Goal: Information Seeking & Learning: Learn about a topic

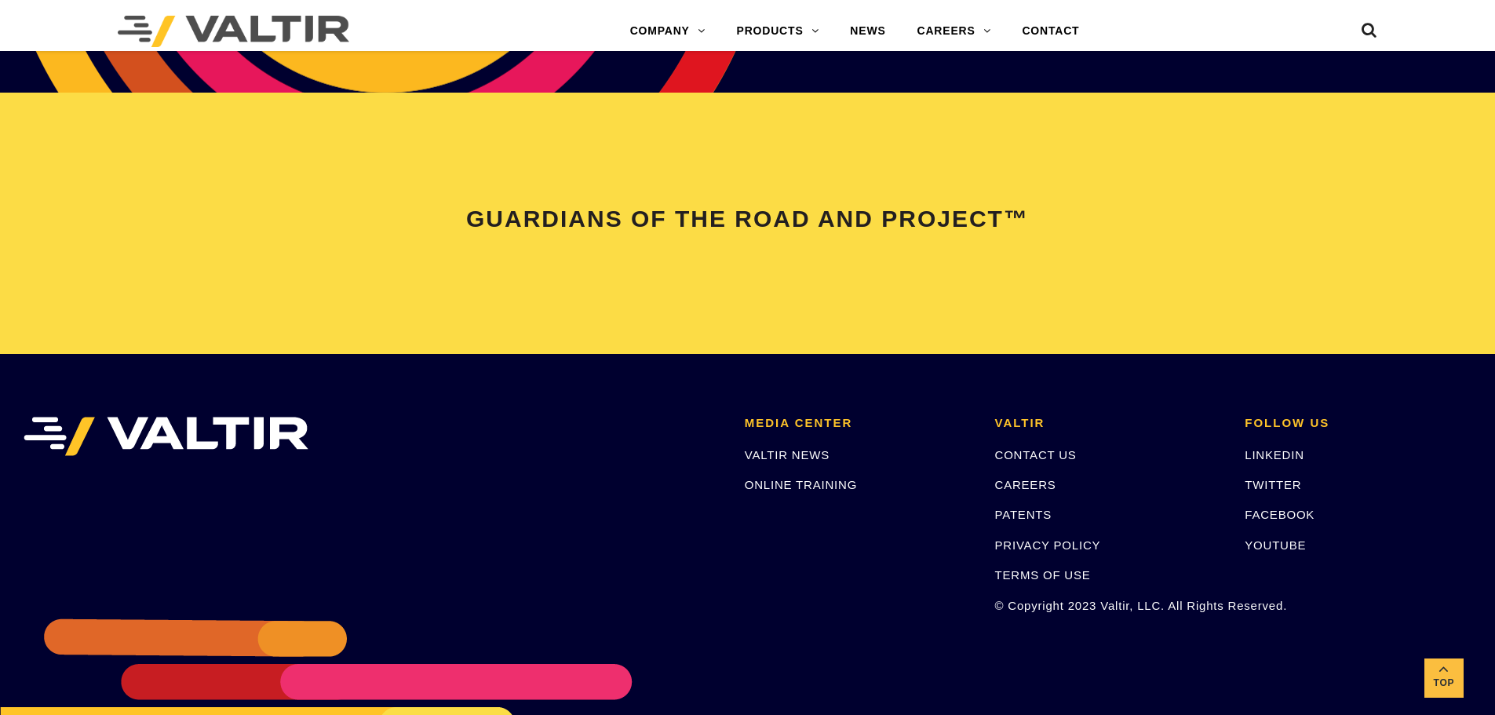
scroll to position [3191, 0]
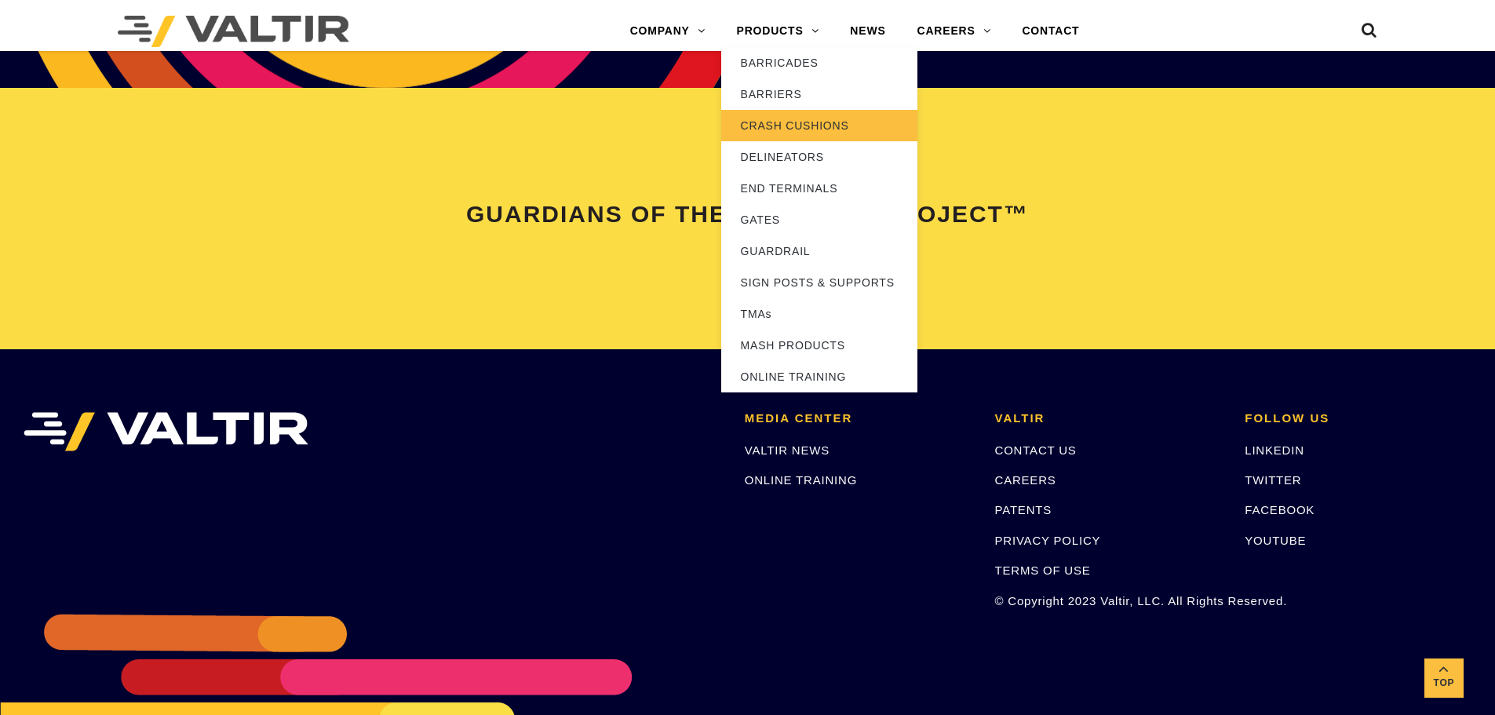
click at [754, 129] on link "CRASH CUSHIONS" at bounding box center [819, 125] width 196 height 31
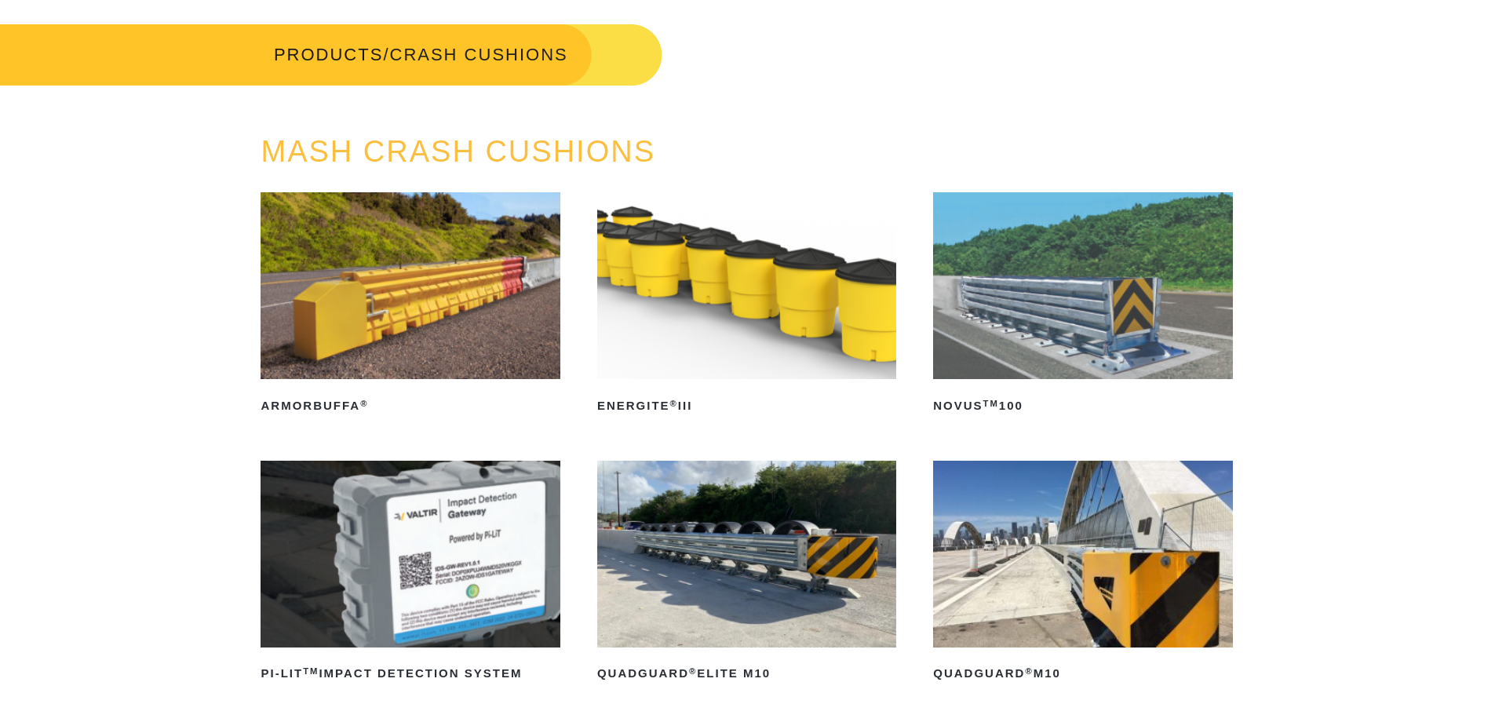
scroll to position [71, 0]
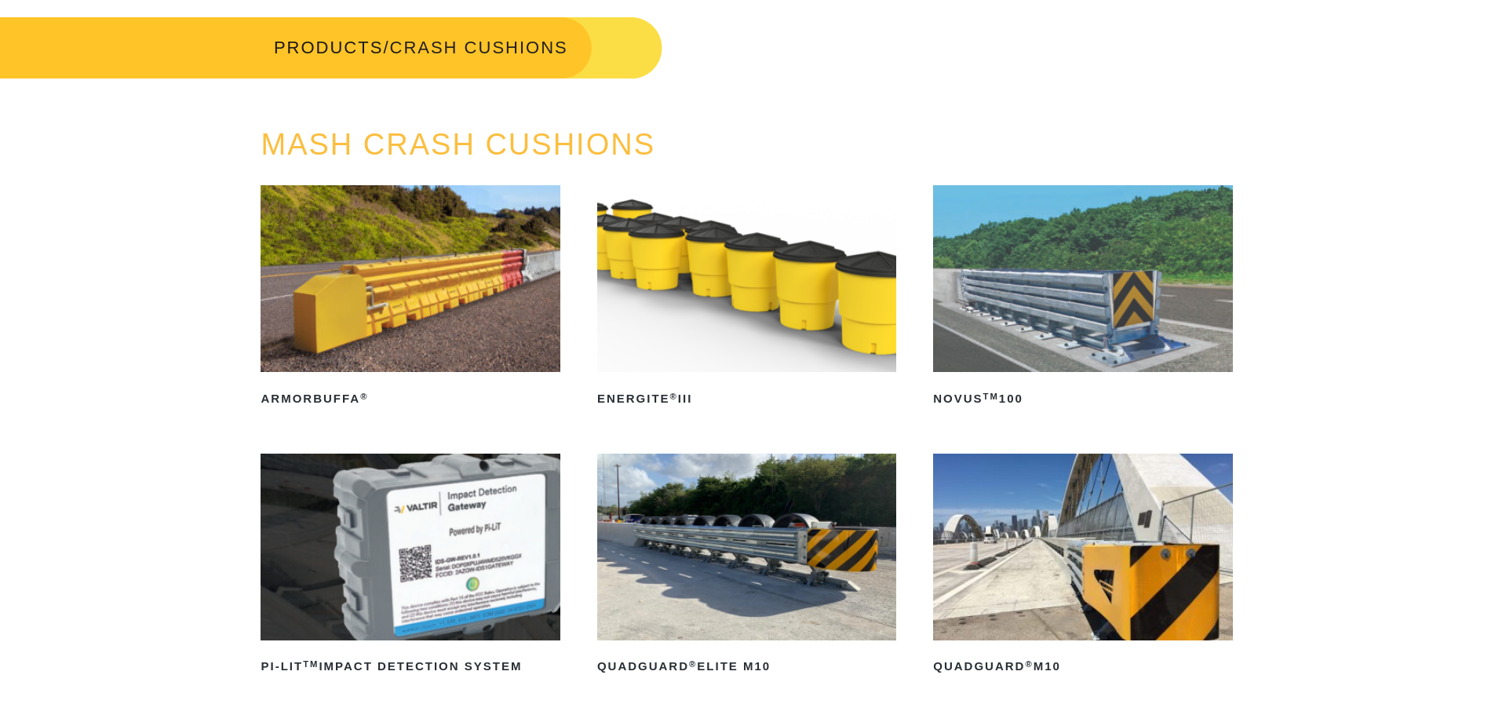
click at [1112, 247] on img at bounding box center [1082, 278] width 299 height 187
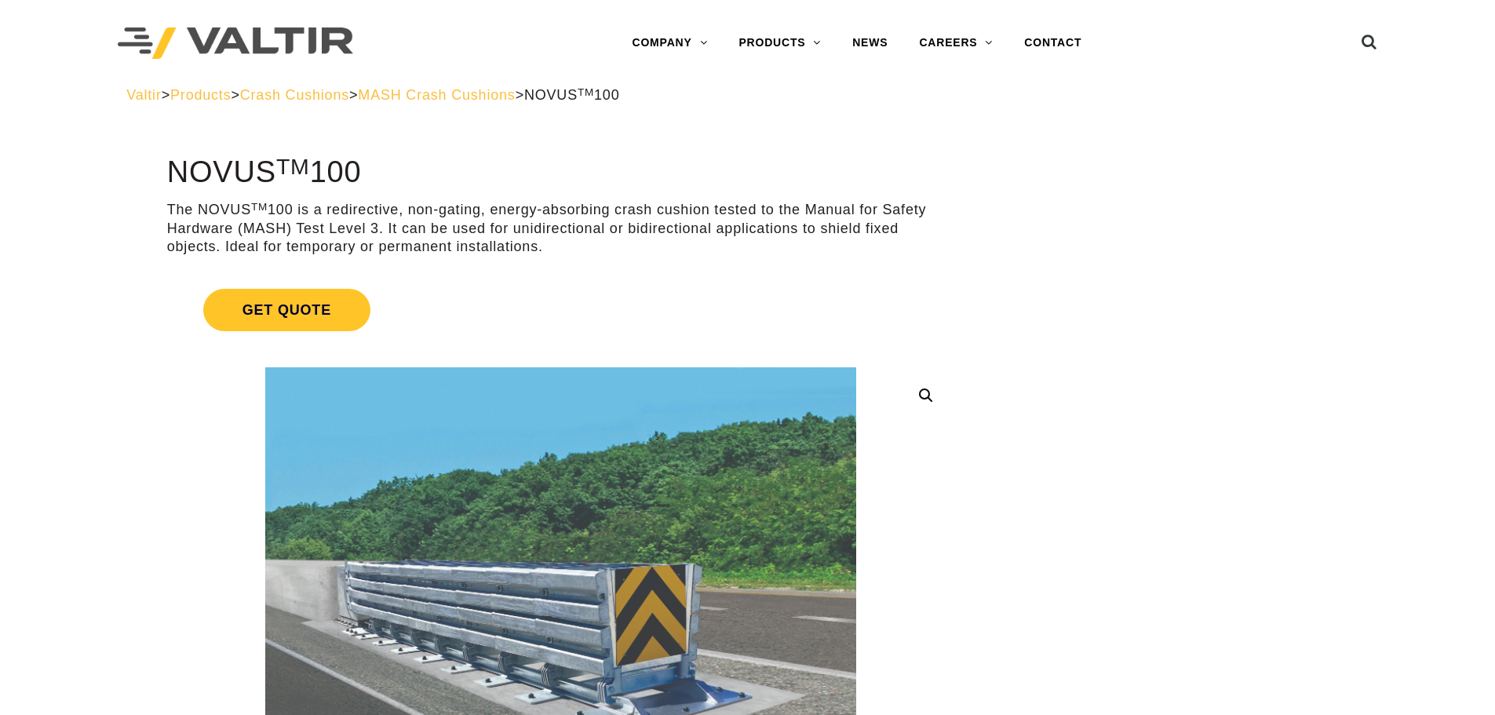
click at [515, 97] on span "MASH Crash Cushions" at bounding box center [436, 95] width 157 height 16
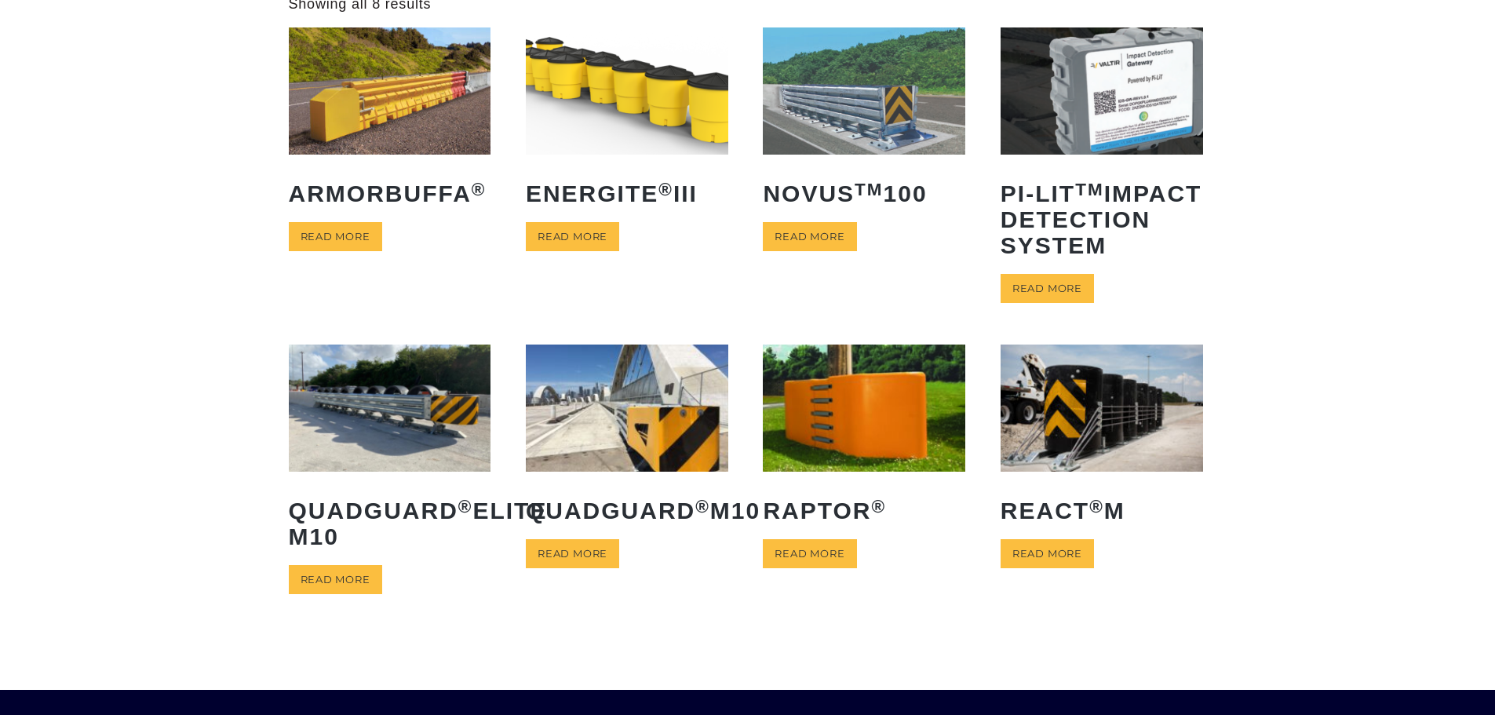
scroll to position [110, 0]
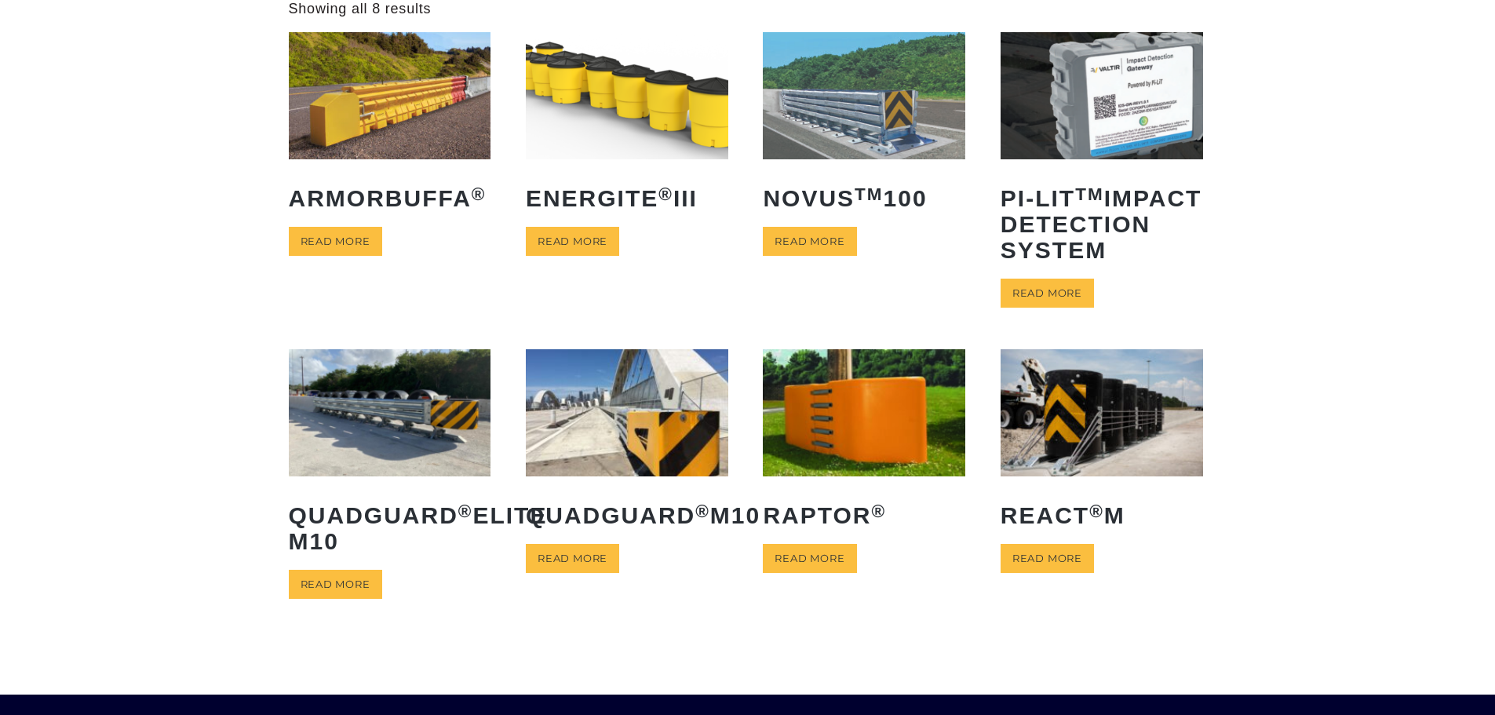
click at [683, 60] on img at bounding box center [627, 95] width 202 height 126
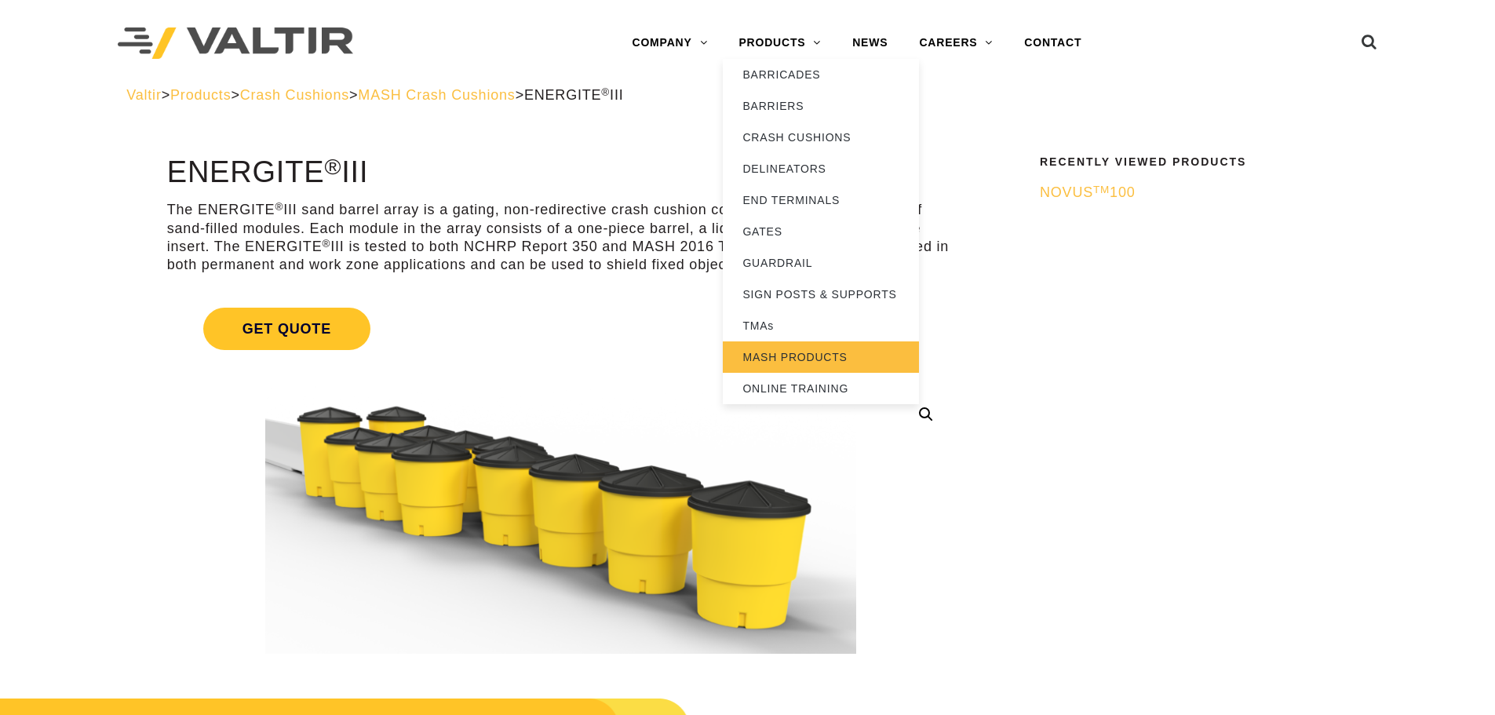
click at [774, 348] on link "MASH PRODUCTS" at bounding box center [821, 356] width 196 height 31
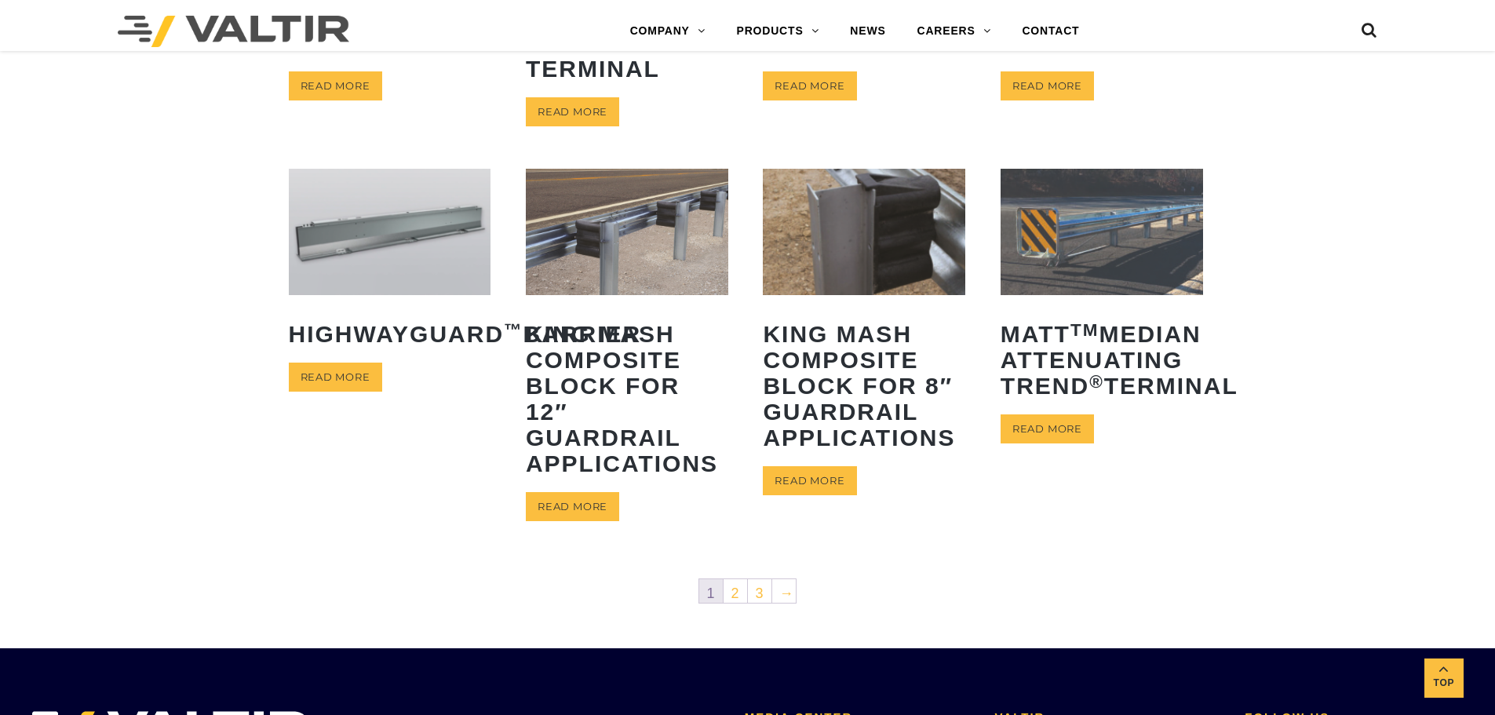
scroll to position [636, 0]
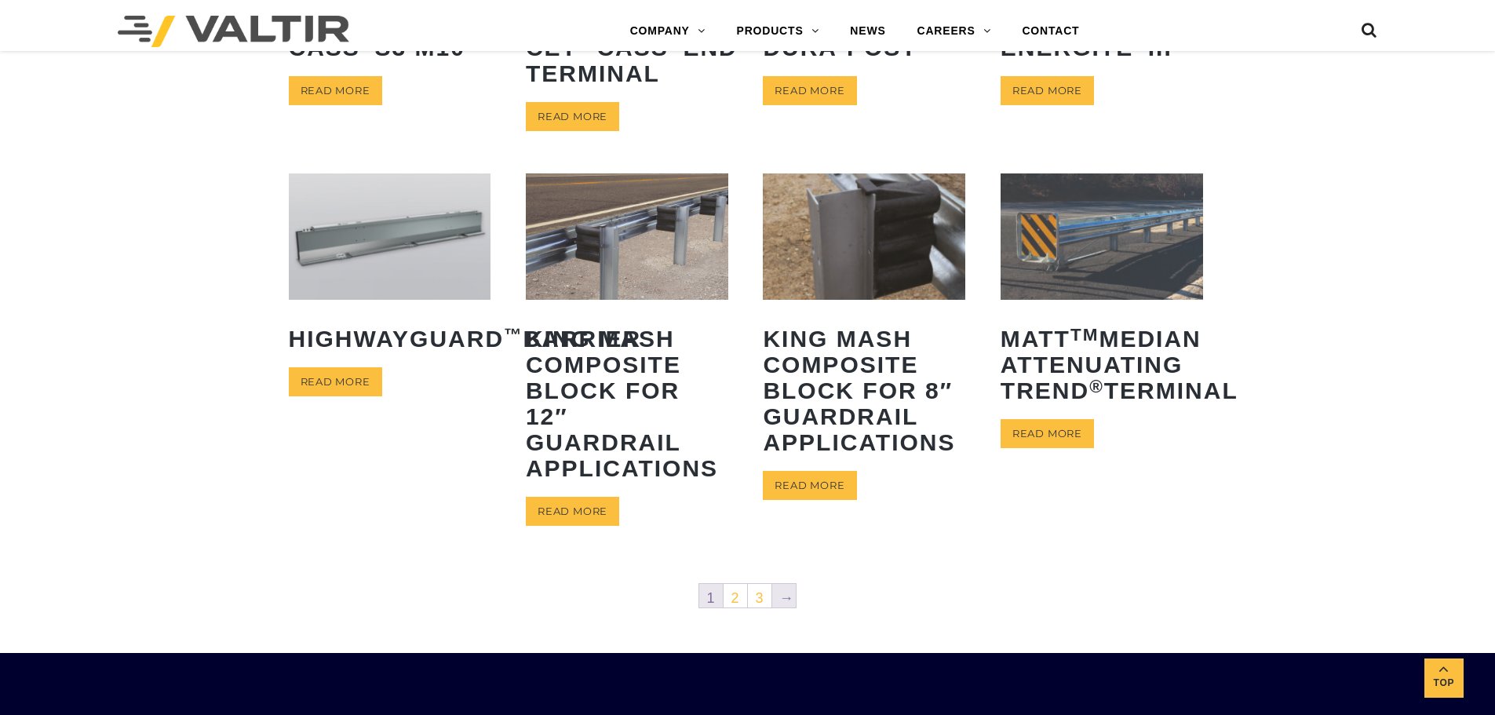
click at [785, 593] on link "→" at bounding box center [784, 596] width 24 height 24
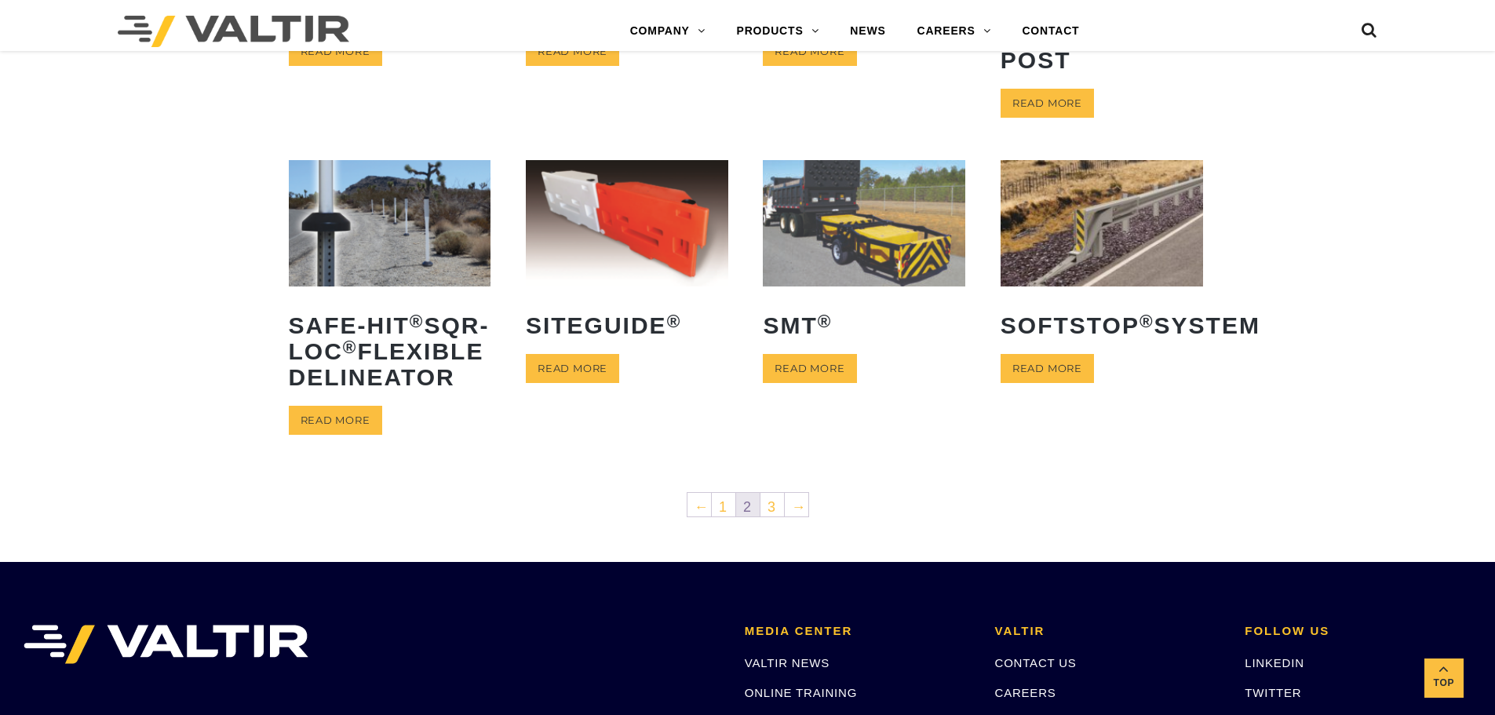
scroll to position [621, 0]
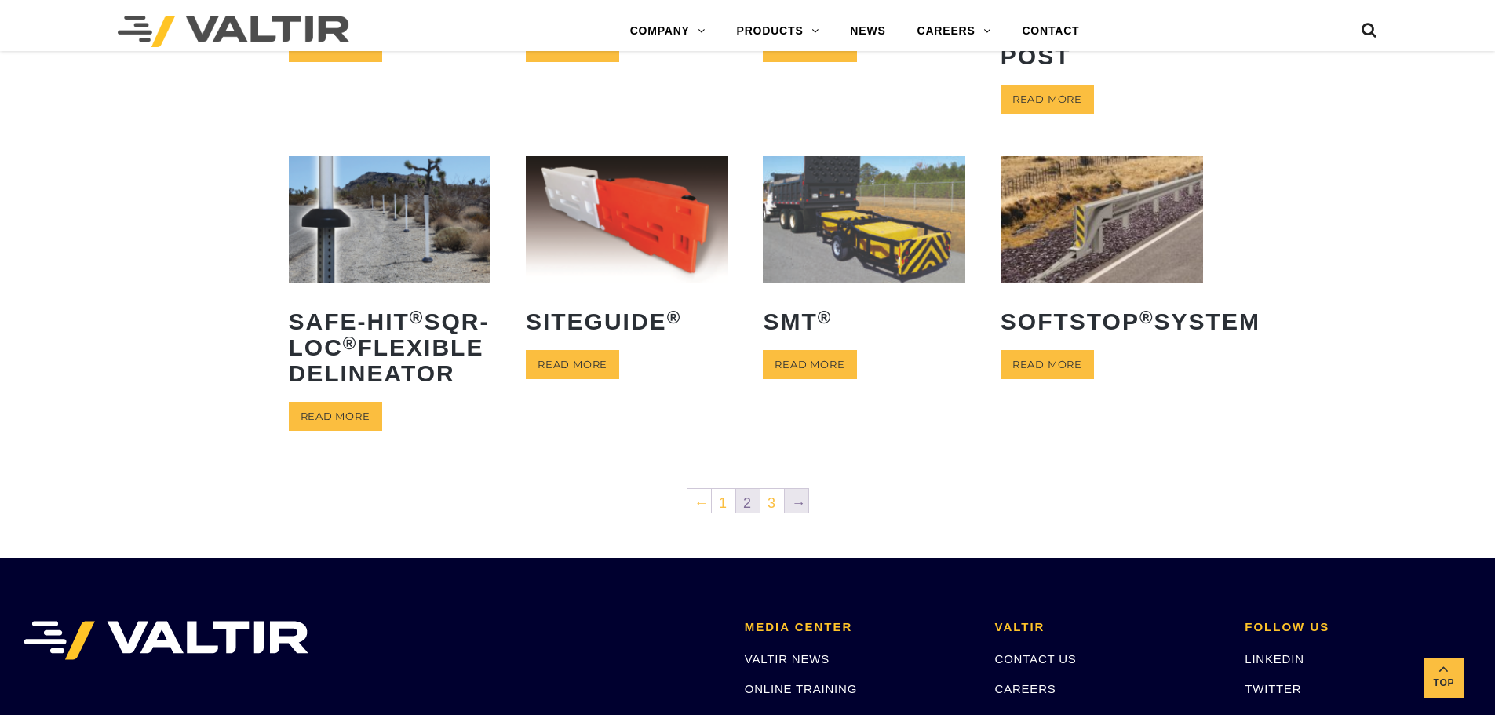
click at [800, 512] on link "→" at bounding box center [797, 501] width 24 height 24
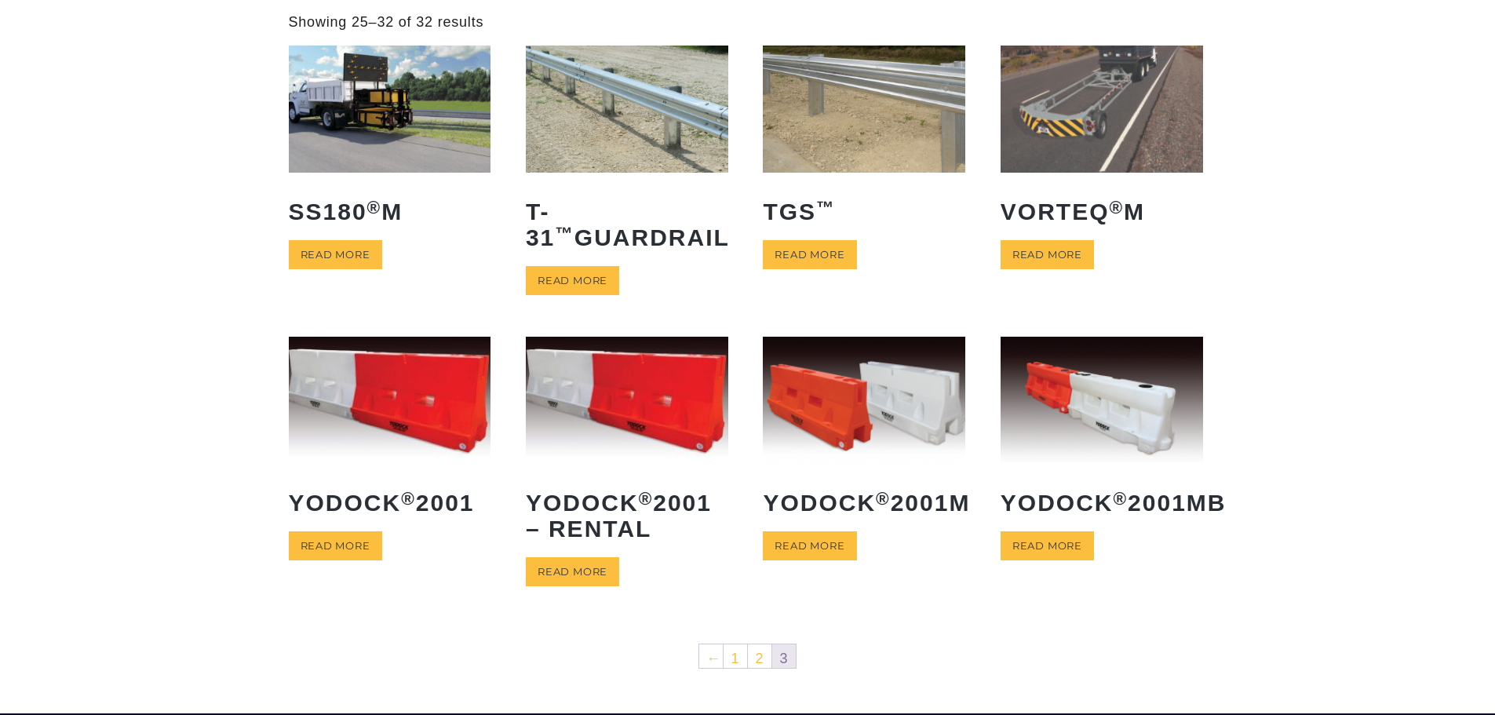
scroll to position [100, 0]
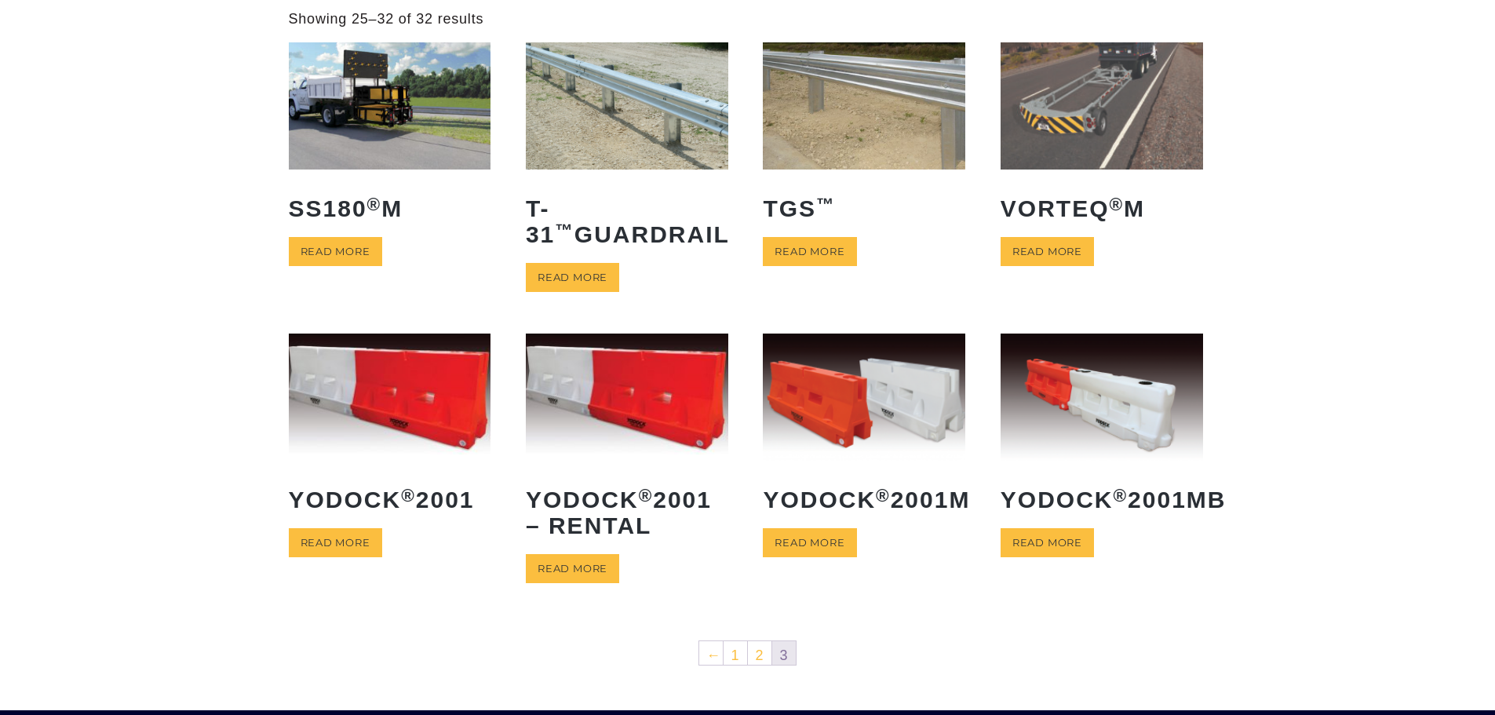
click at [654, 150] on img at bounding box center [627, 105] width 202 height 126
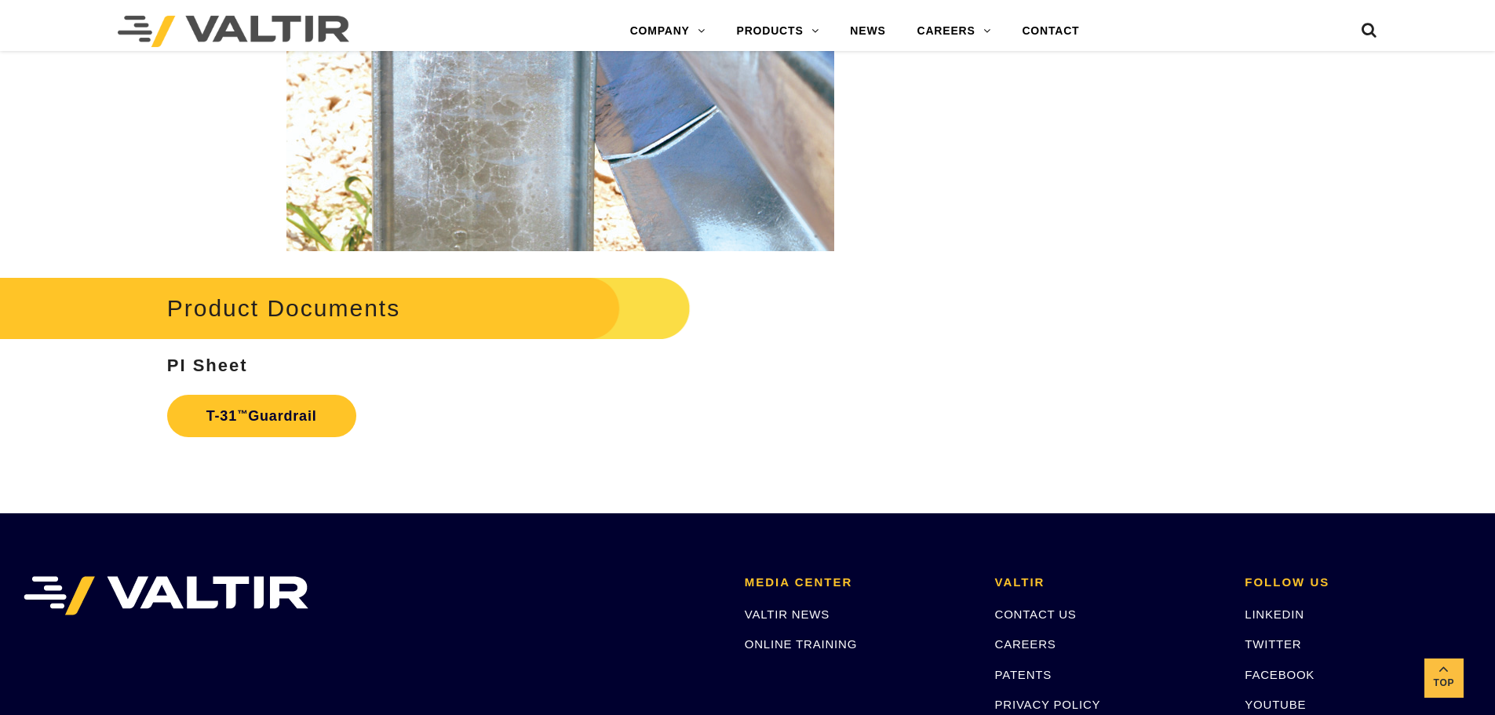
scroll to position [2587, 0]
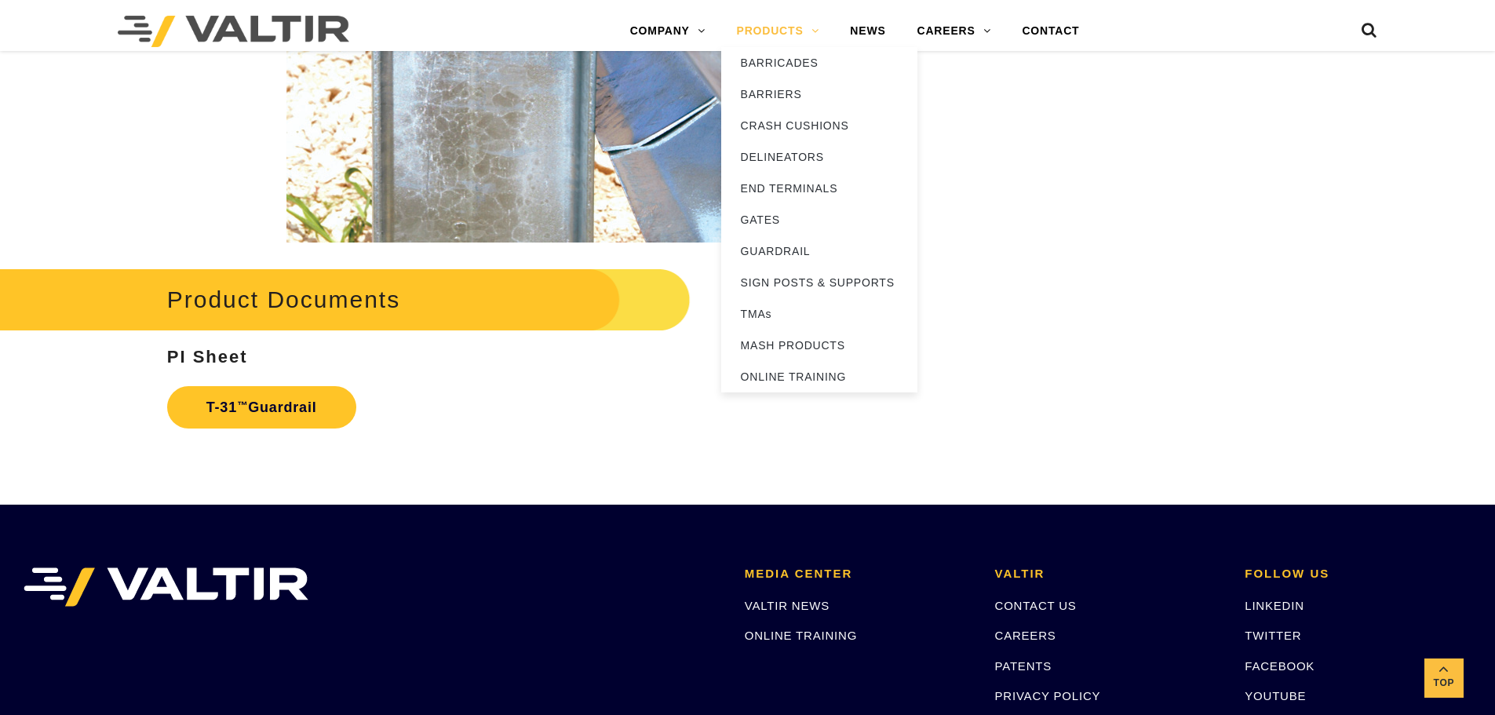
click at [774, 26] on link "PRODUCTS" at bounding box center [778, 31] width 114 height 31
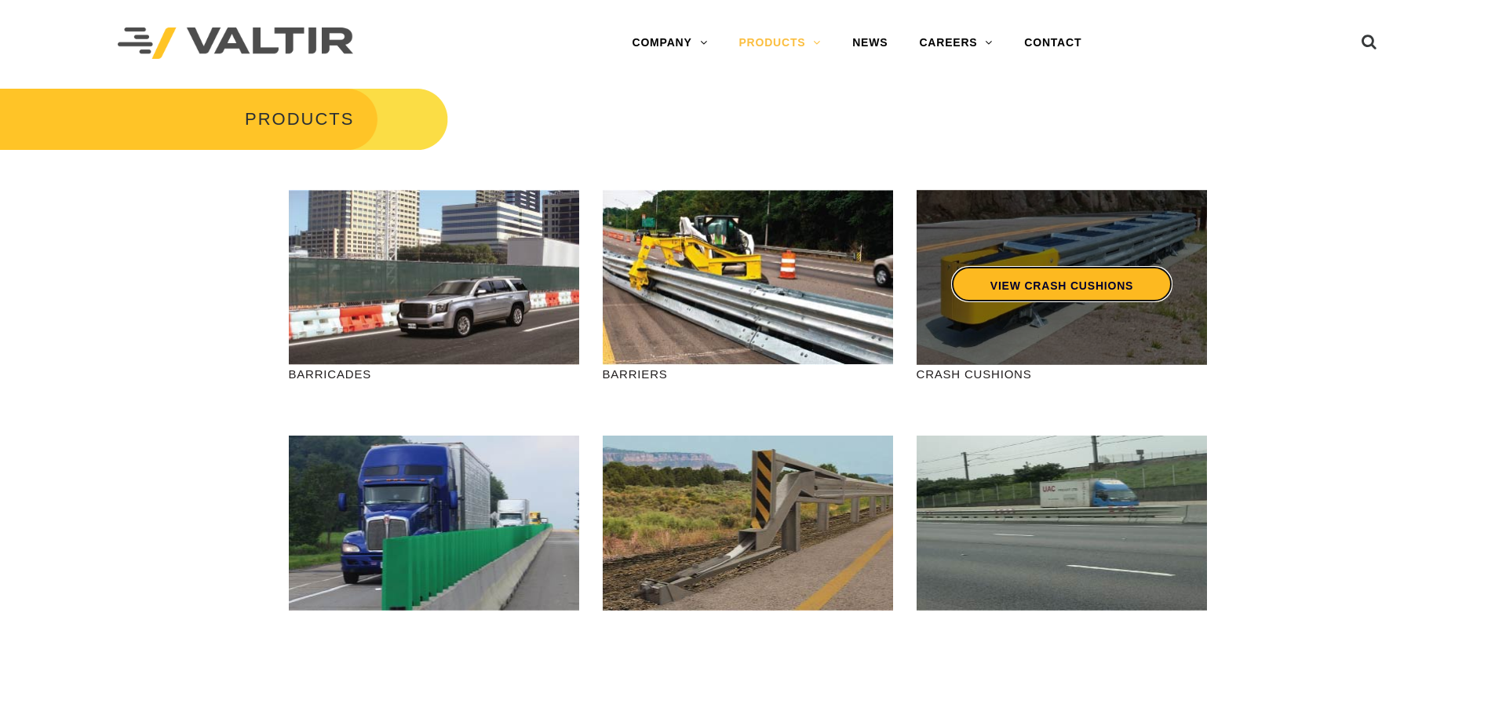
click at [988, 287] on link "VIEW CRASH CUSHIONS" at bounding box center [1060, 284] width 221 height 36
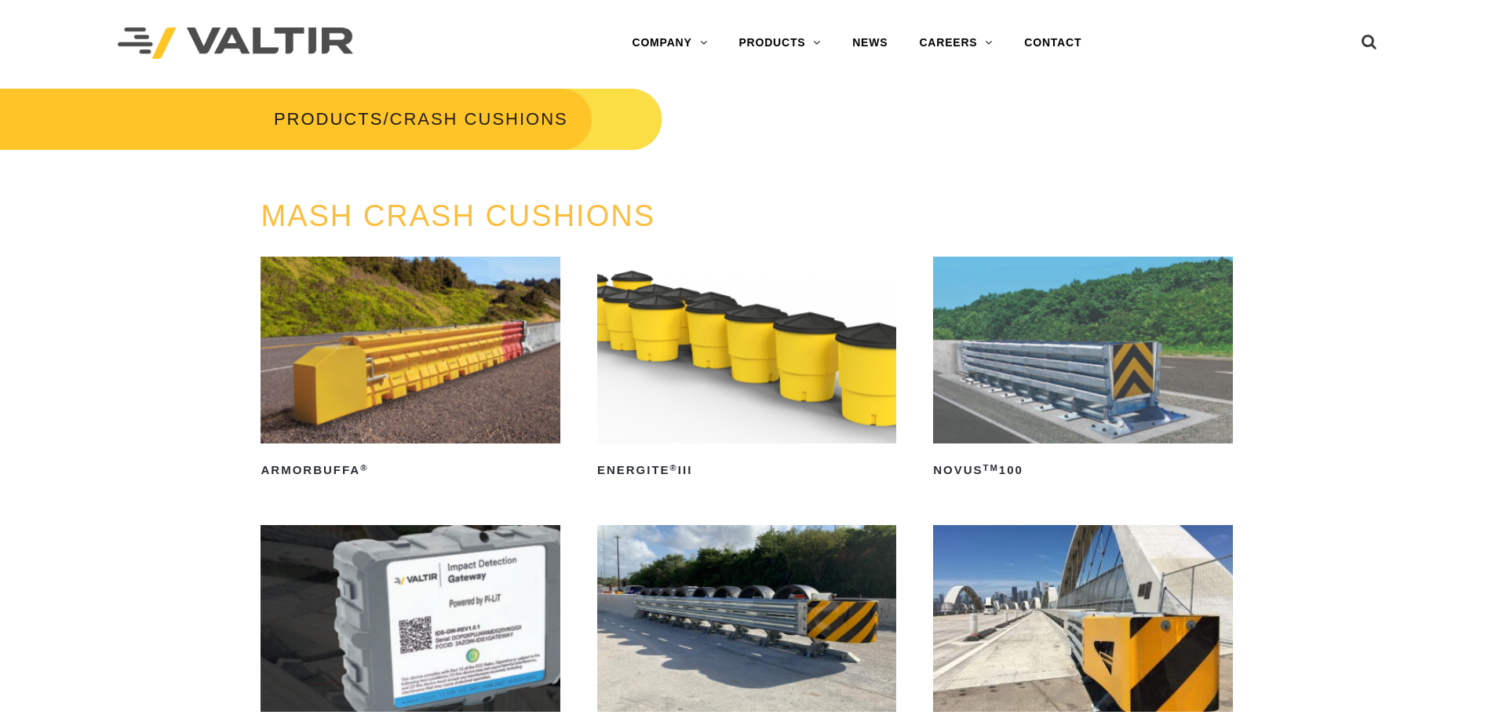
click at [1156, 323] on img at bounding box center [1082, 350] width 299 height 187
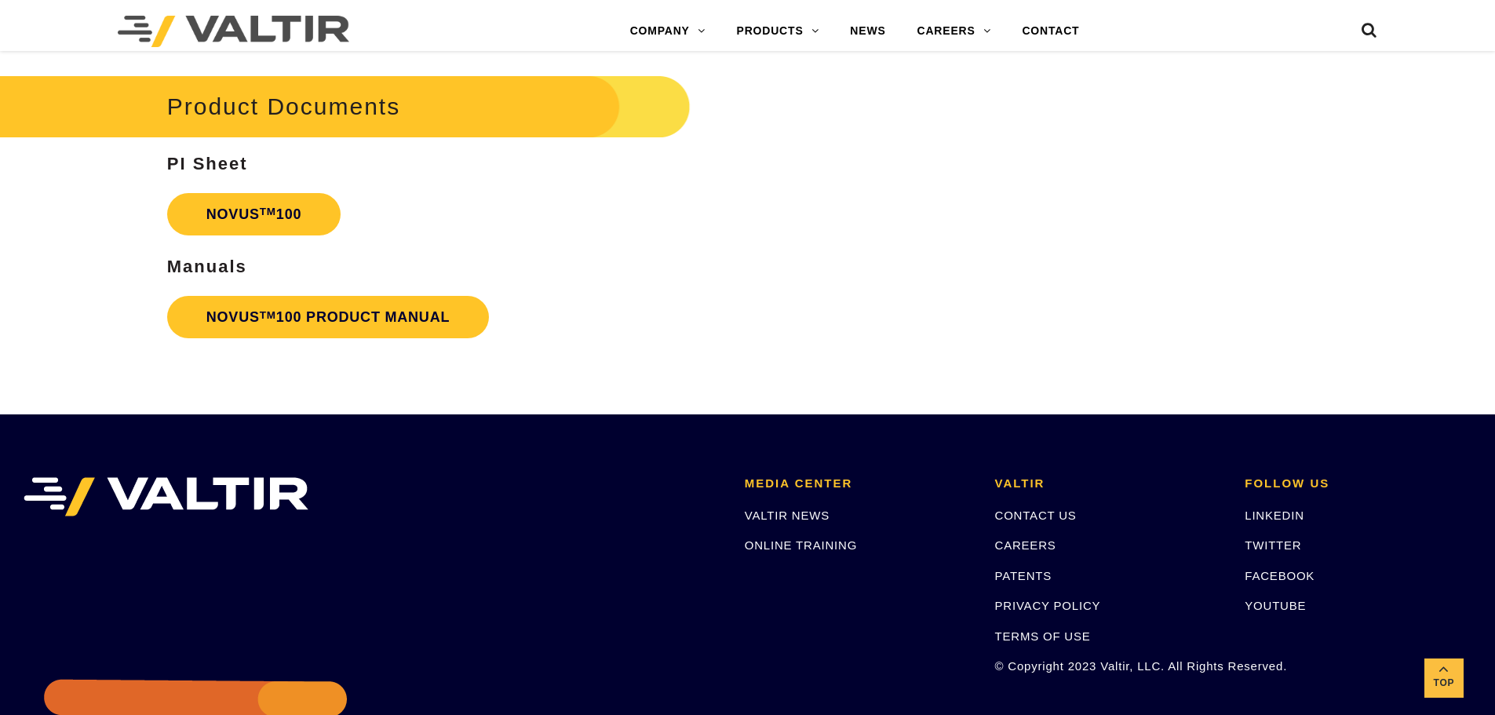
scroll to position [3919, 0]
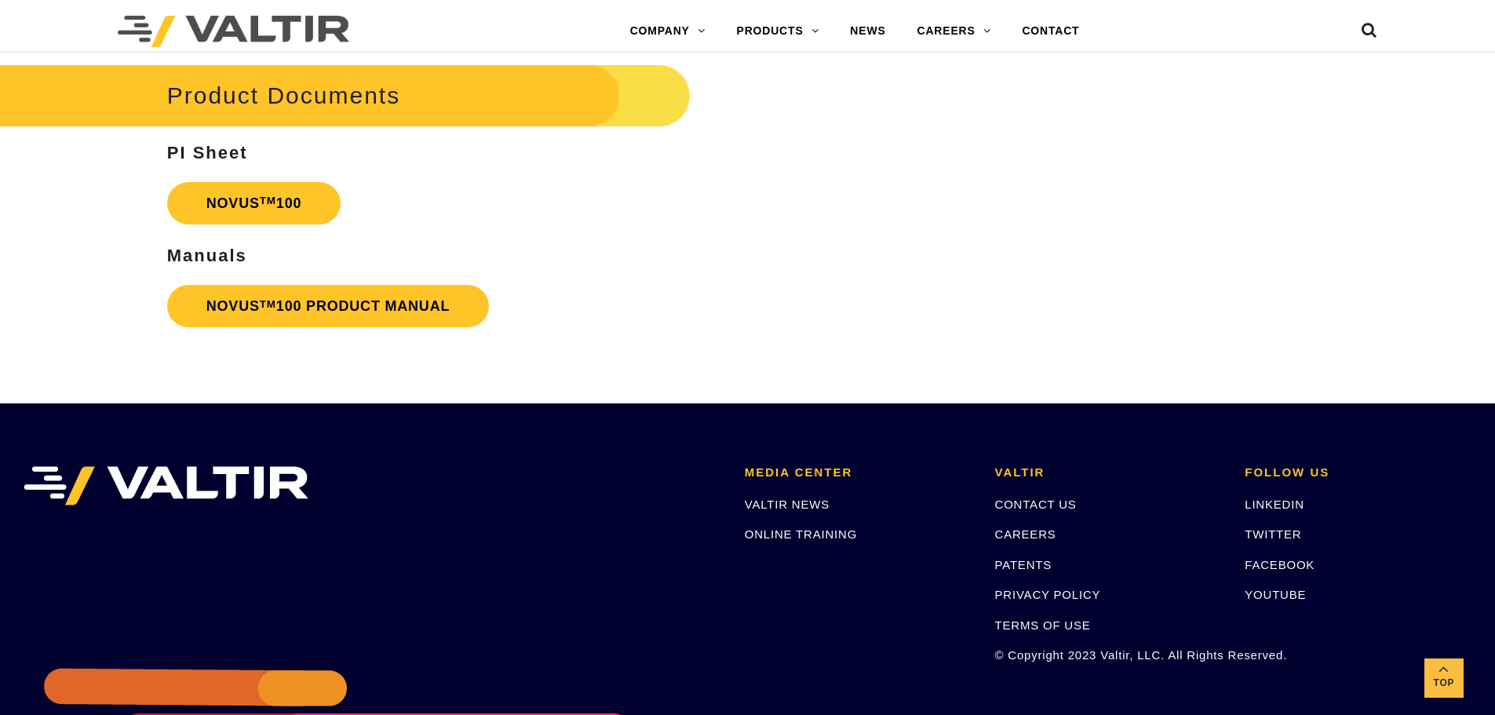
click at [1278, 584] on div "LINKEDIN TWITTER FACEBOOK YOUTUBE" at bounding box center [1358, 549] width 227 height 109
drag, startPoint x: 1278, startPoint y: 584, endPoint x: 1270, endPoint y: 587, distance: 9.2
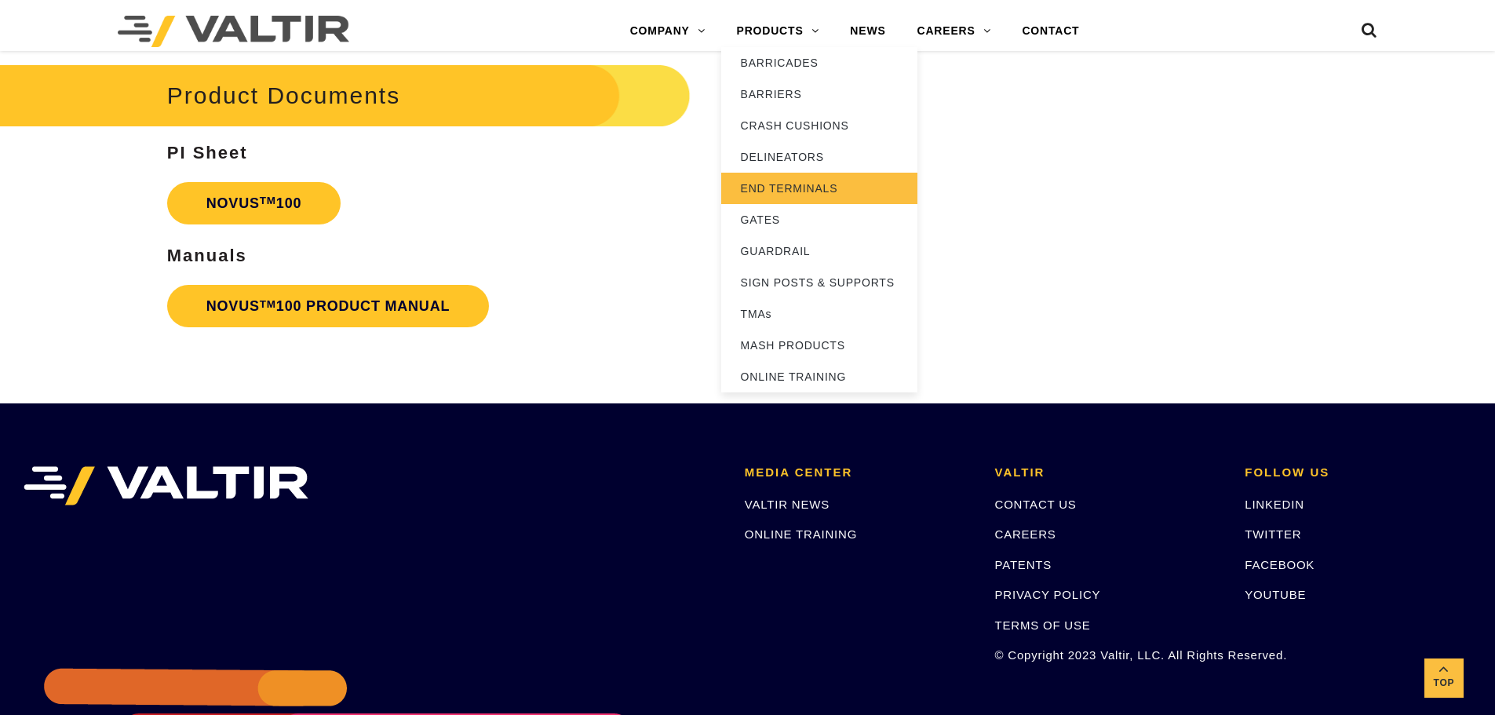
click at [760, 186] on link "END TERMINALS" at bounding box center [819, 188] width 196 height 31
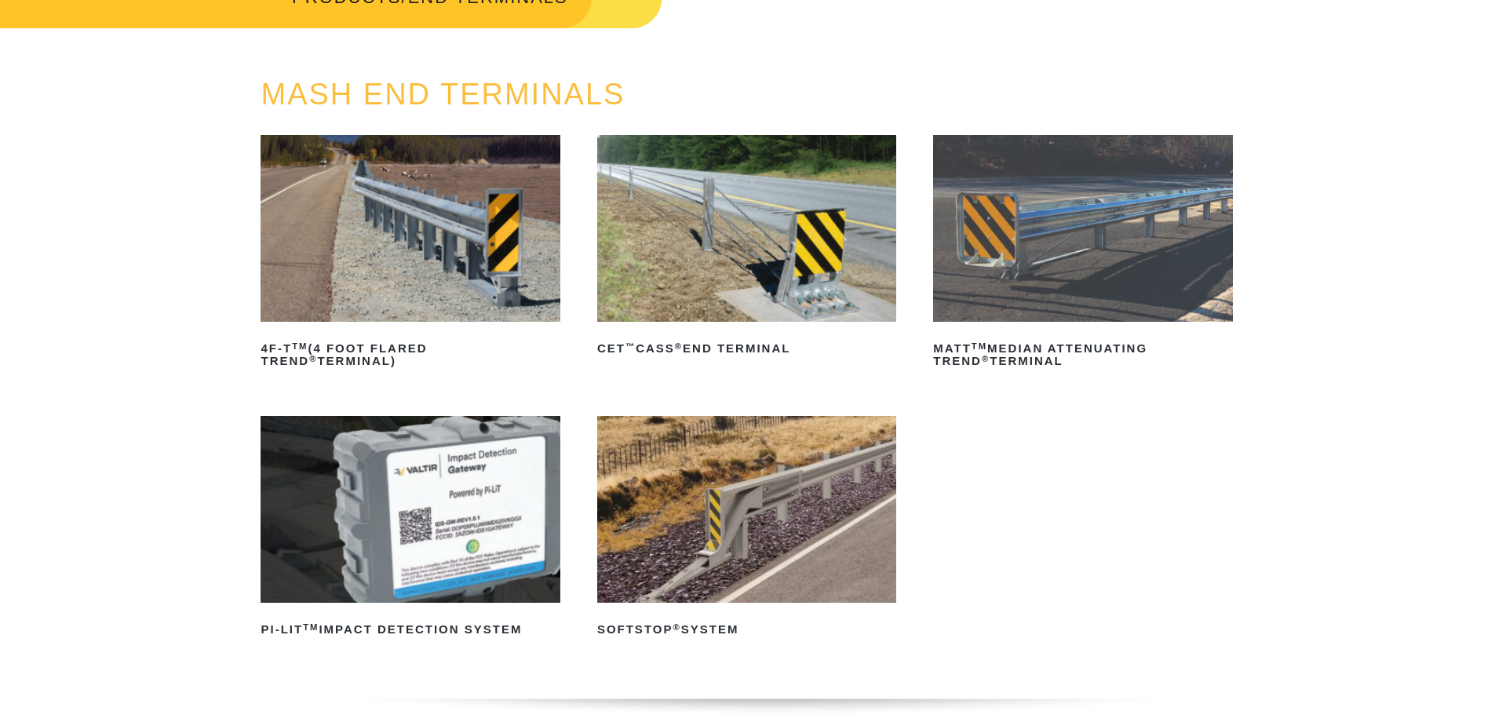
scroll to position [133, 0]
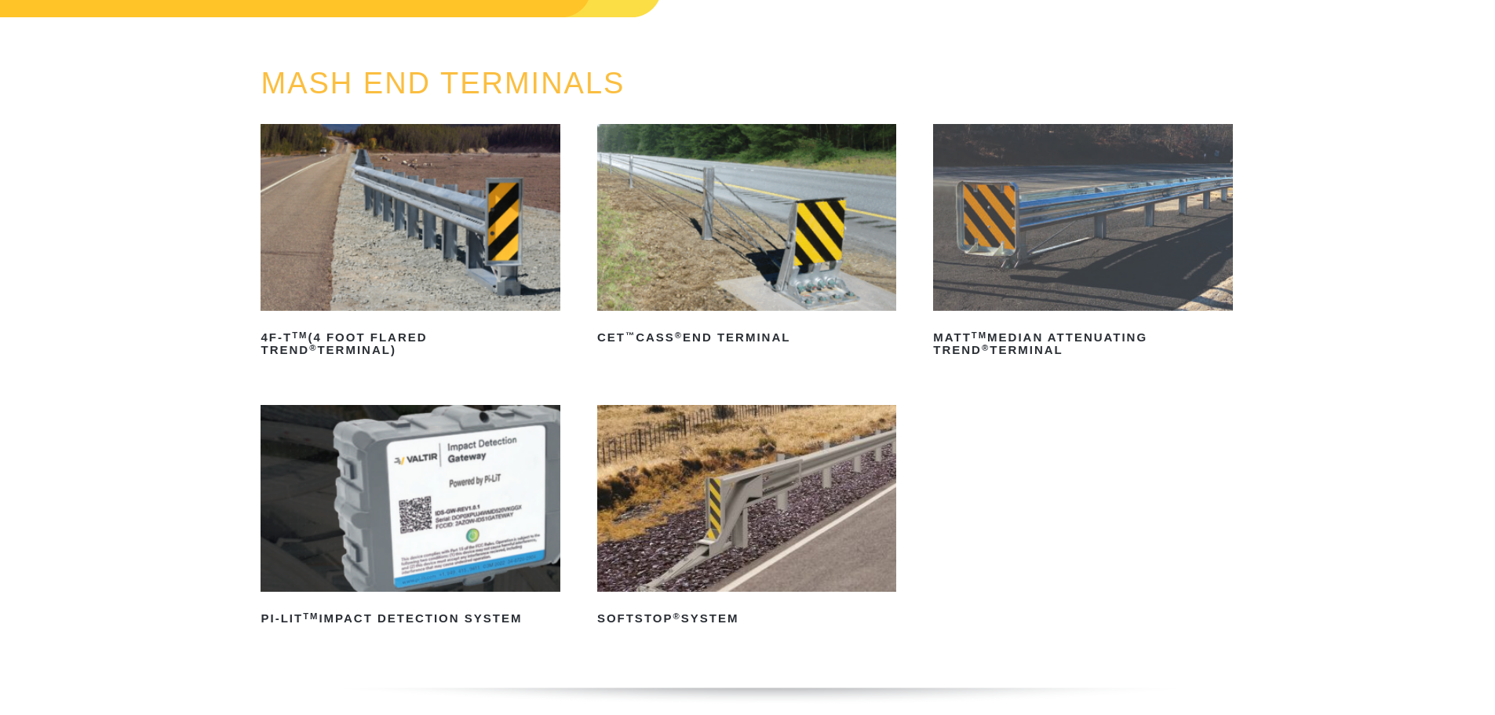
click at [754, 469] on img at bounding box center [746, 498] width 299 height 187
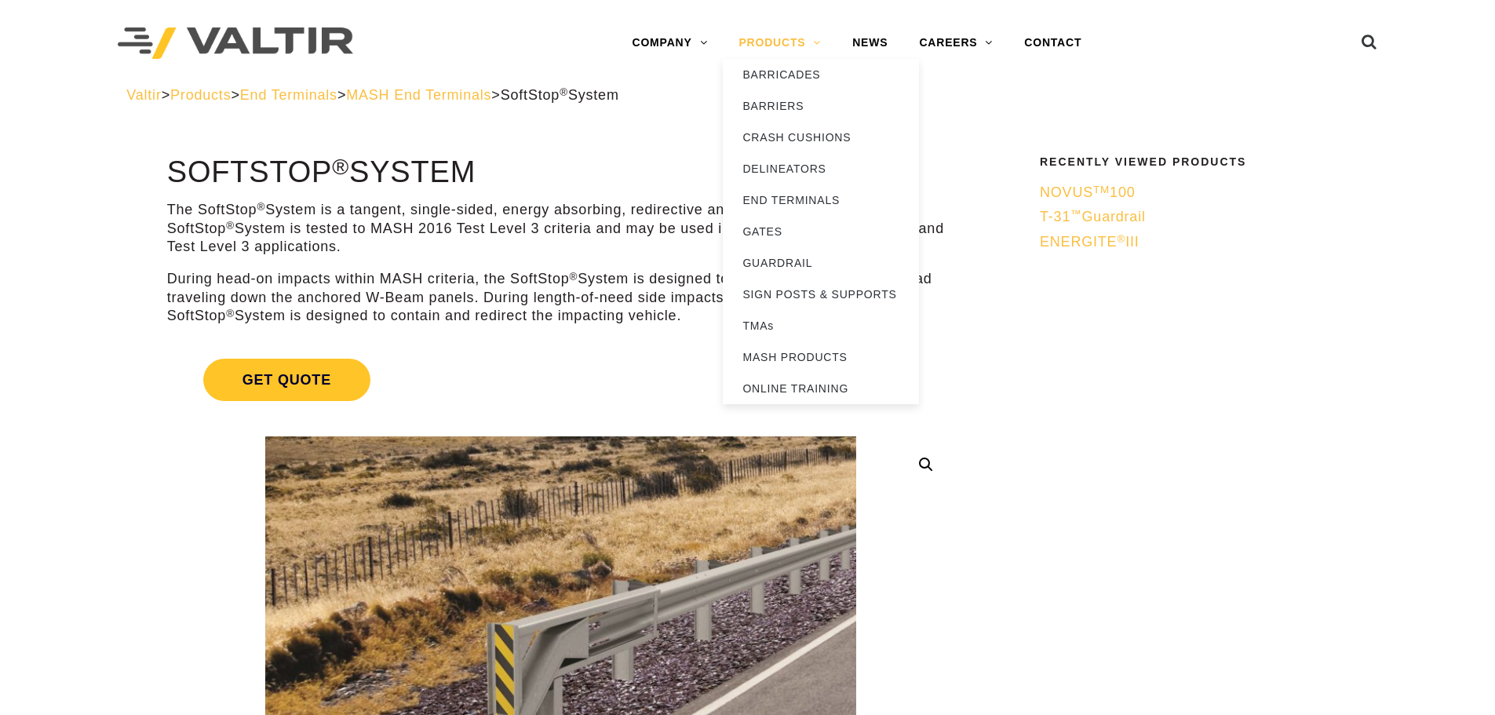
click at [804, 39] on link "PRODUCTS" at bounding box center [780, 42] width 114 height 31
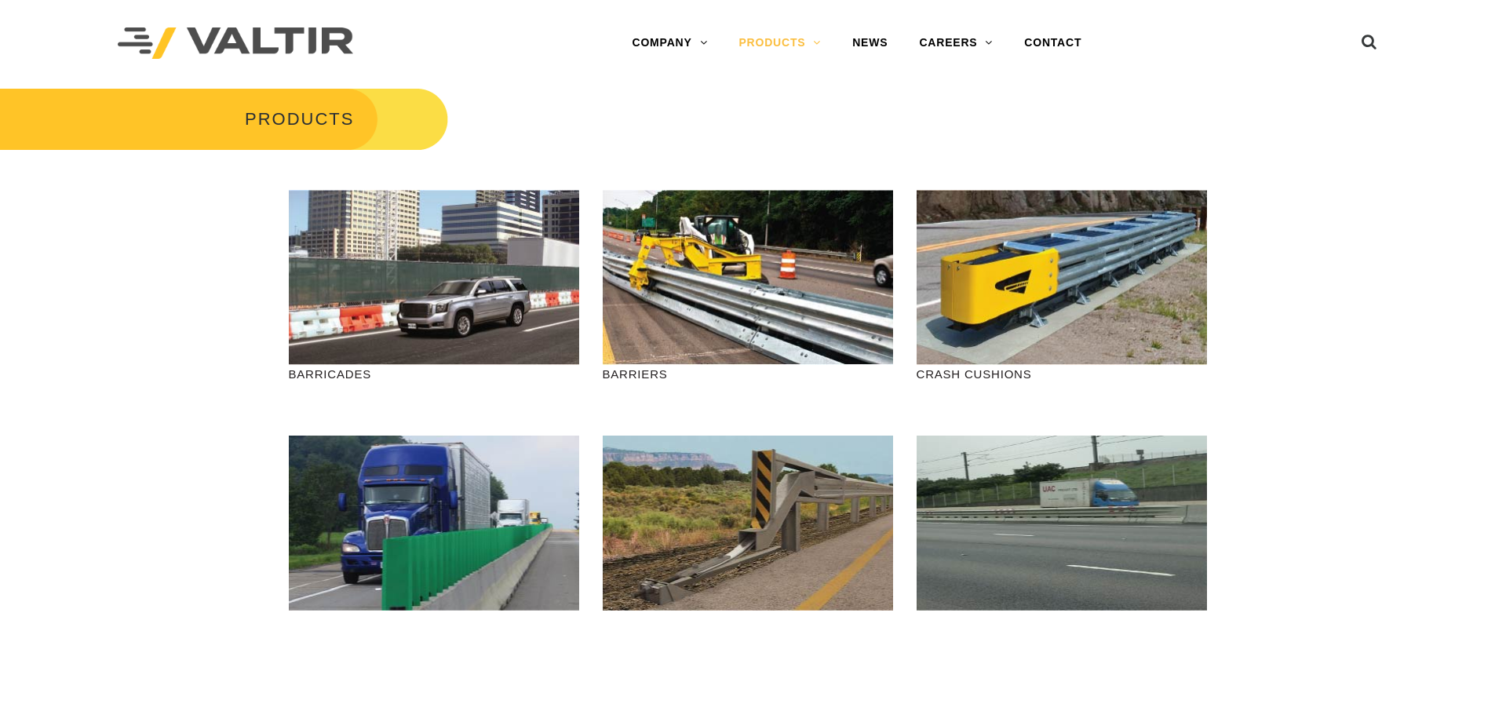
click at [301, 38] on img at bounding box center [235, 43] width 235 height 32
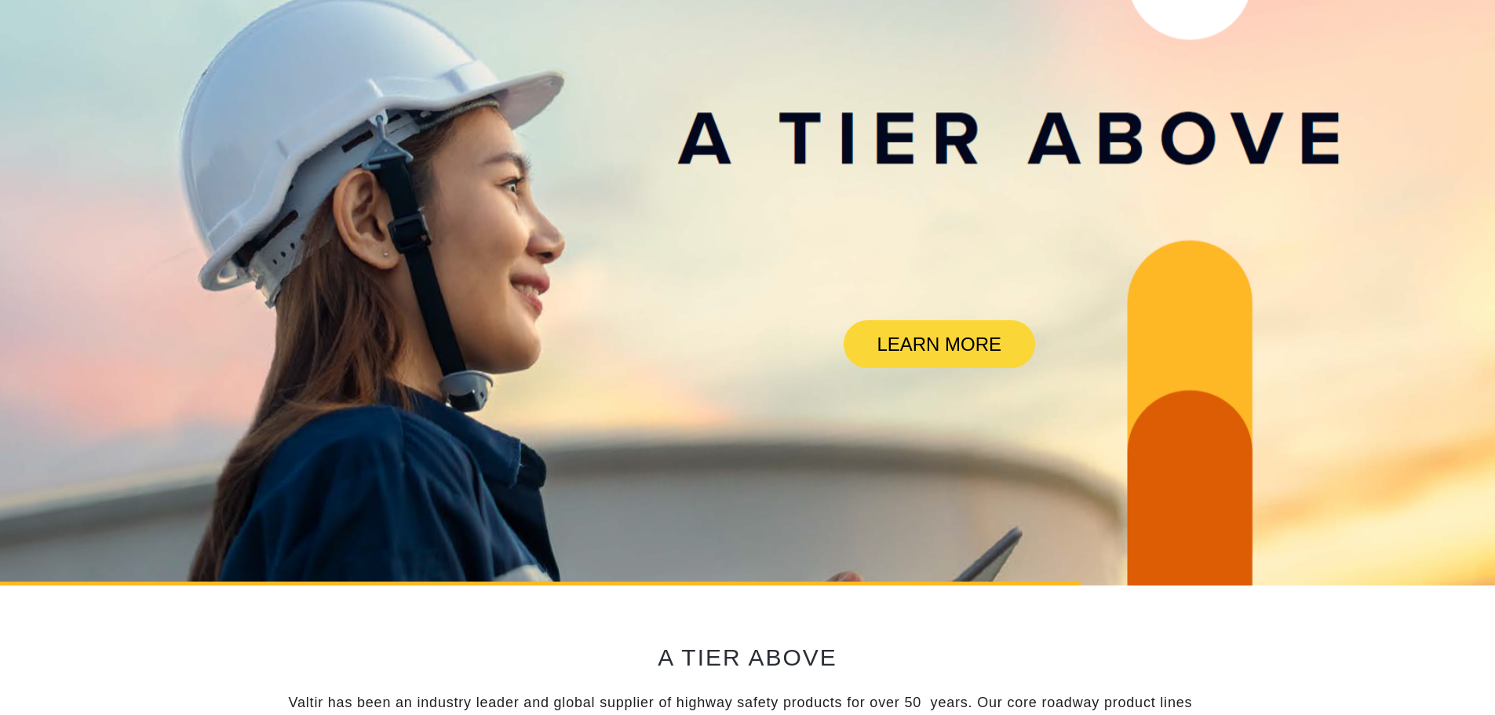
scroll to position [206, 0]
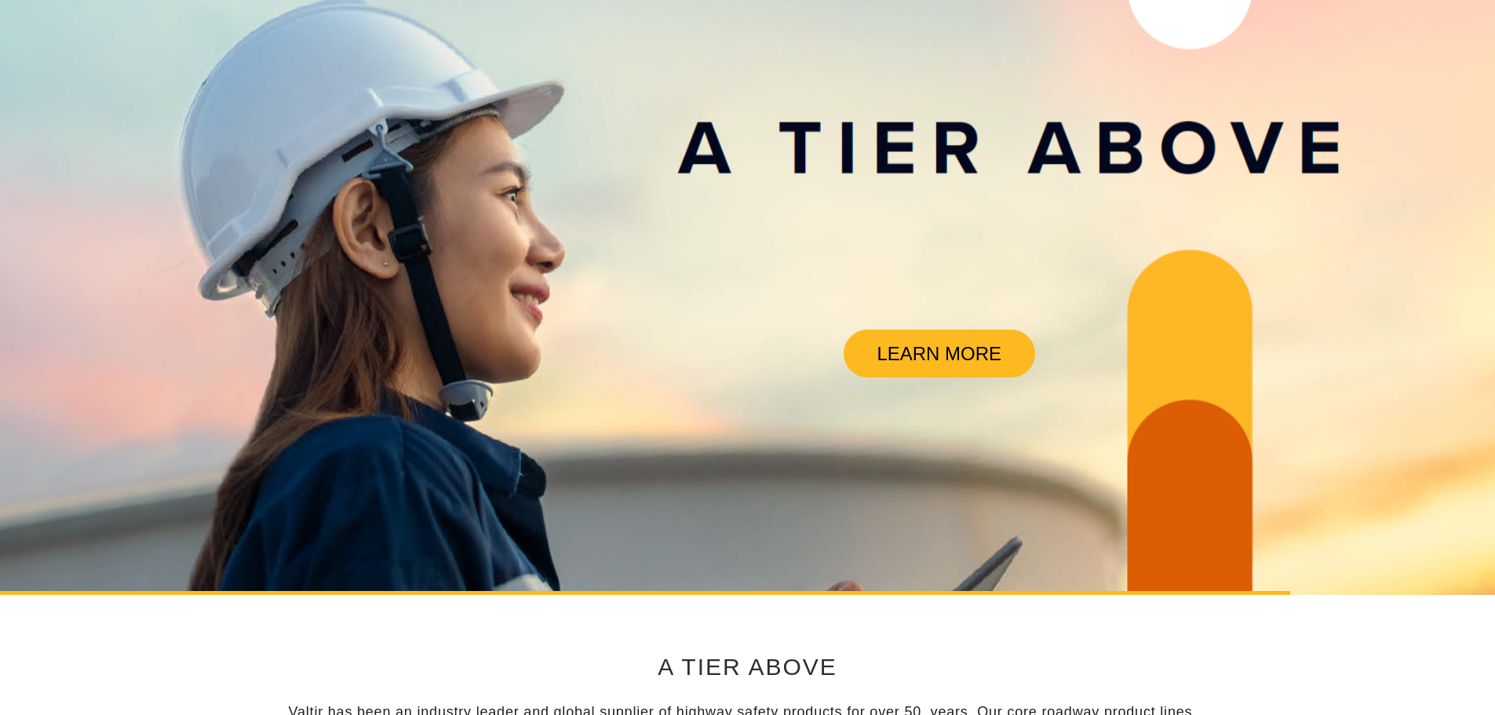
click at [934, 340] on link "LEARN MORE" at bounding box center [939, 354] width 191 height 48
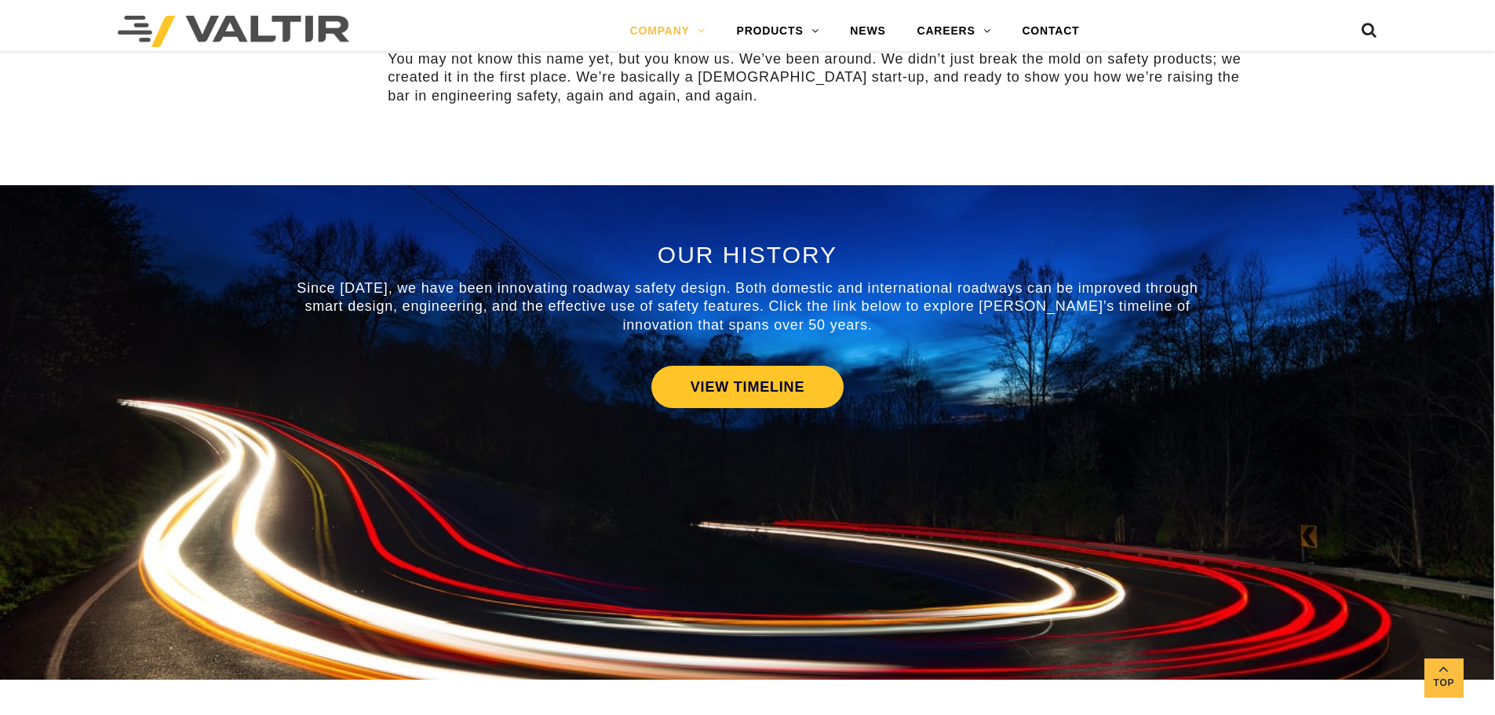
scroll to position [606, 0]
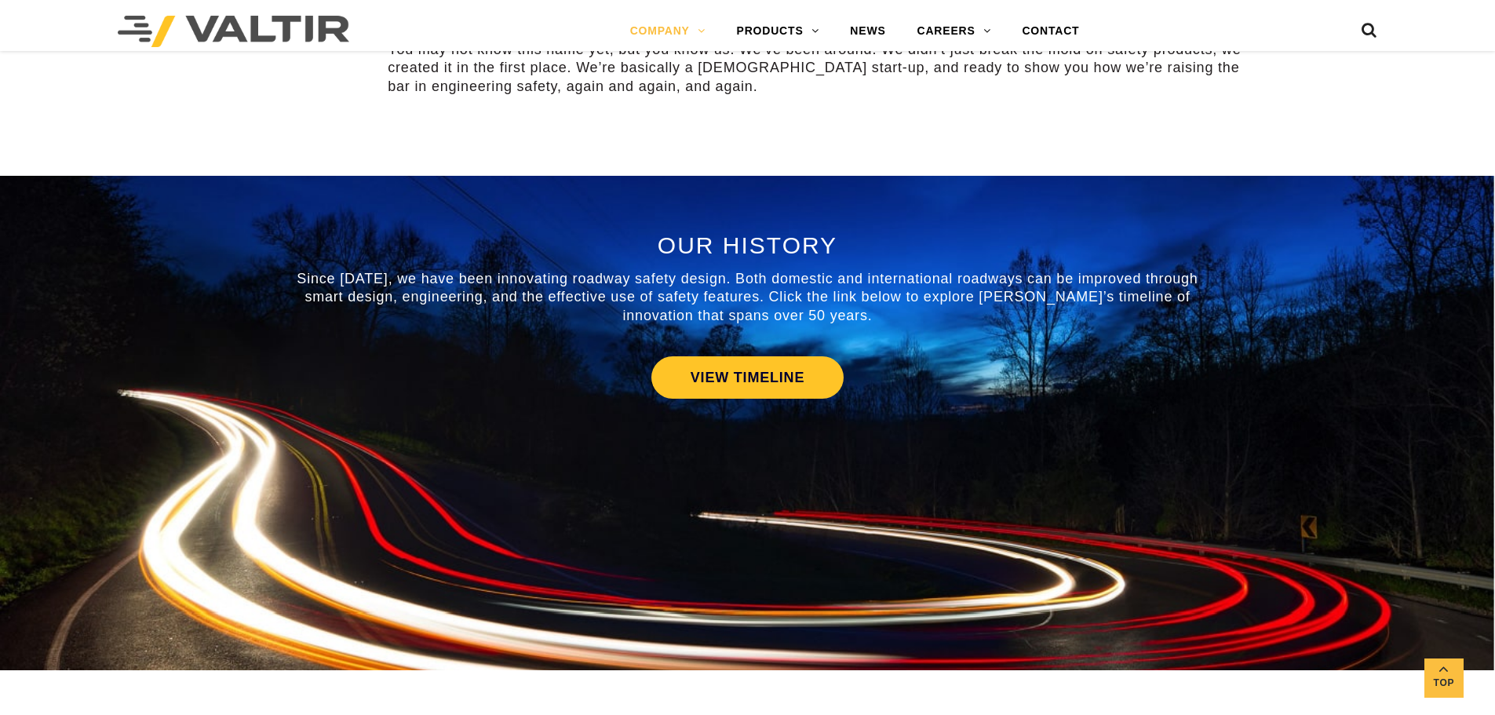
drag, startPoint x: 1299, startPoint y: 409, endPoint x: 964, endPoint y: 509, distance: 350.5
drag, startPoint x: 964, startPoint y: 509, endPoint x: 1449, endPoint y: 160, distance: 598.2
click at [1449, 160] on div "COMPANY ALWAYS EVOLVING Allow us to reintroduce ourselves. We are Valtir. You m…" at bounding box center [747, 36] width 1495 height 280
click at [1444, 181] on div "OUR HISTORY Since 1969, we have been innovating roadway safety design. Both dom…" at bounding box center [747, 423] width 1495 height 494
click at [1444, 190] on div "OUR HISTORY Since 1969, we have been innovating roadway safety design. Both dom…" at bounding box center [747, 423] width 1495 height 494
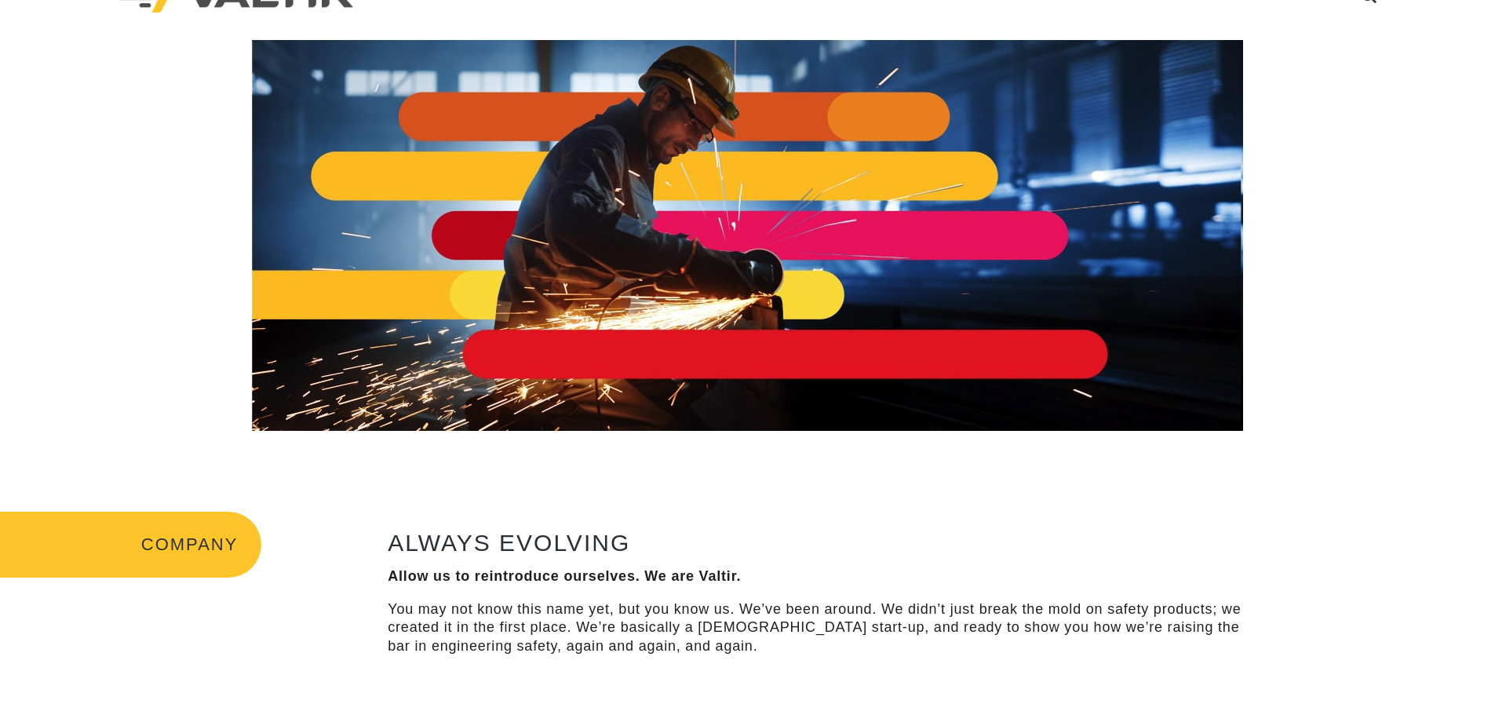
scroll to position [0, 0]
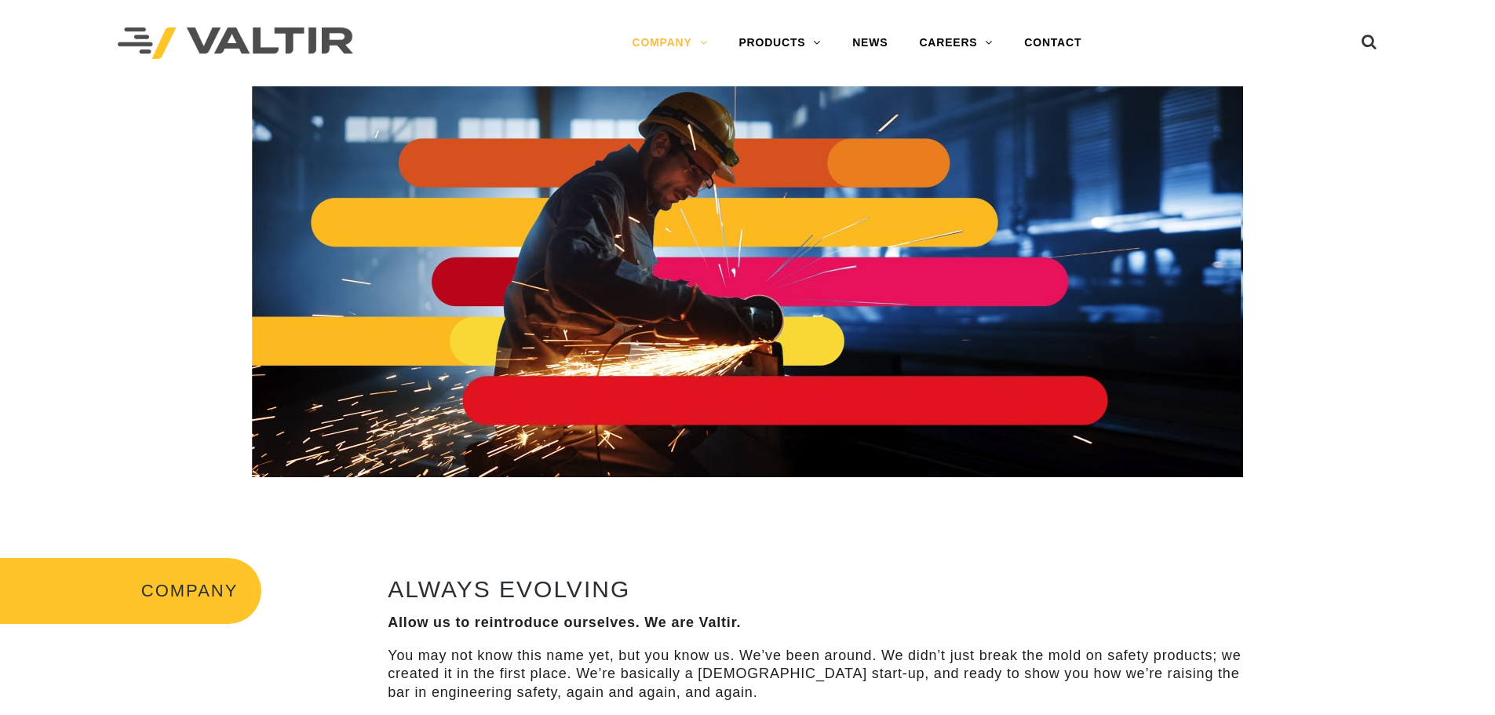
click at [312, 31] on img at bounding box center [235, 43] width 235 height 32
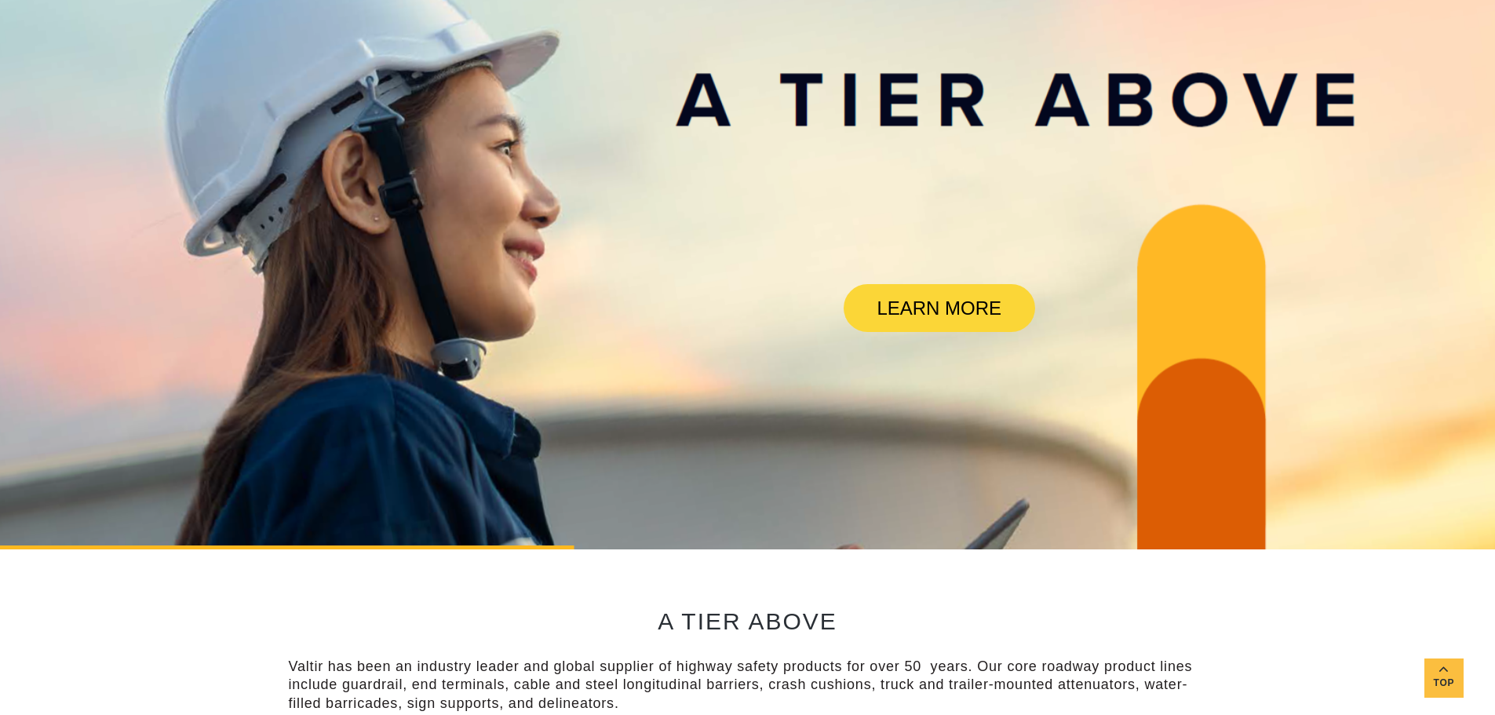
scroll to position [298, 0]
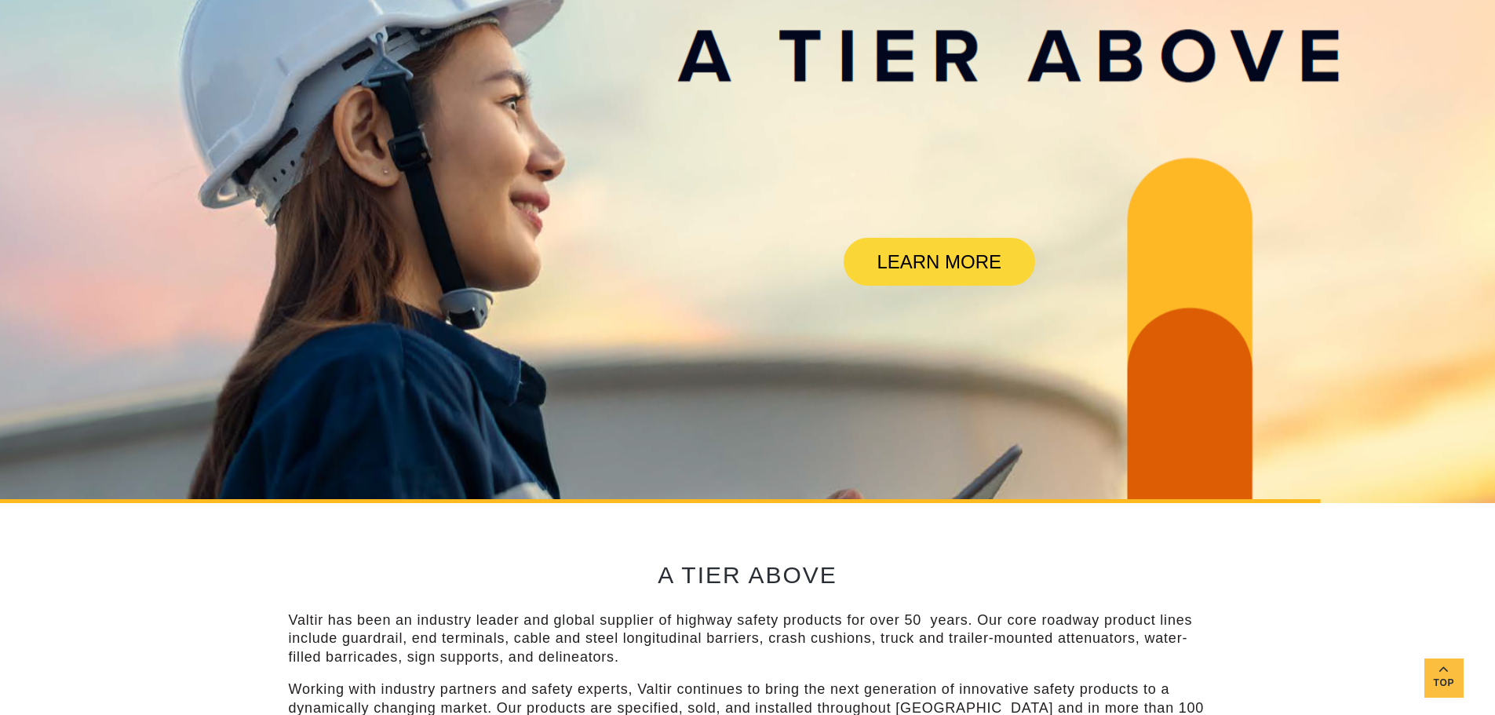
drag, startPoint x: 550, startPoint y: 220, endPoint x: 510, endPoint y: 261, distance: 57.7
click at [510, 261] on rs-slide "LEARN MORE" at bounding box center [747, 145] width 1495 height 715
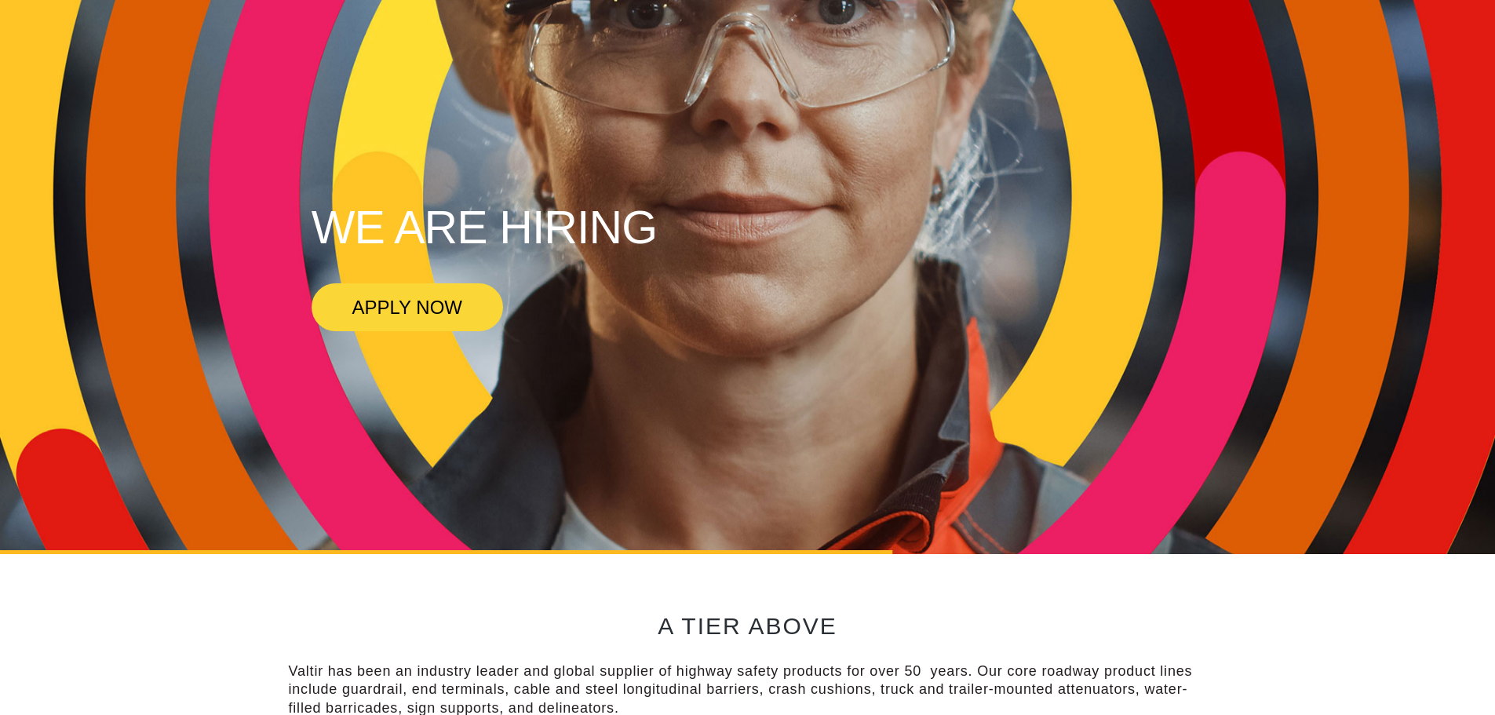
scroll to position [0, 0]
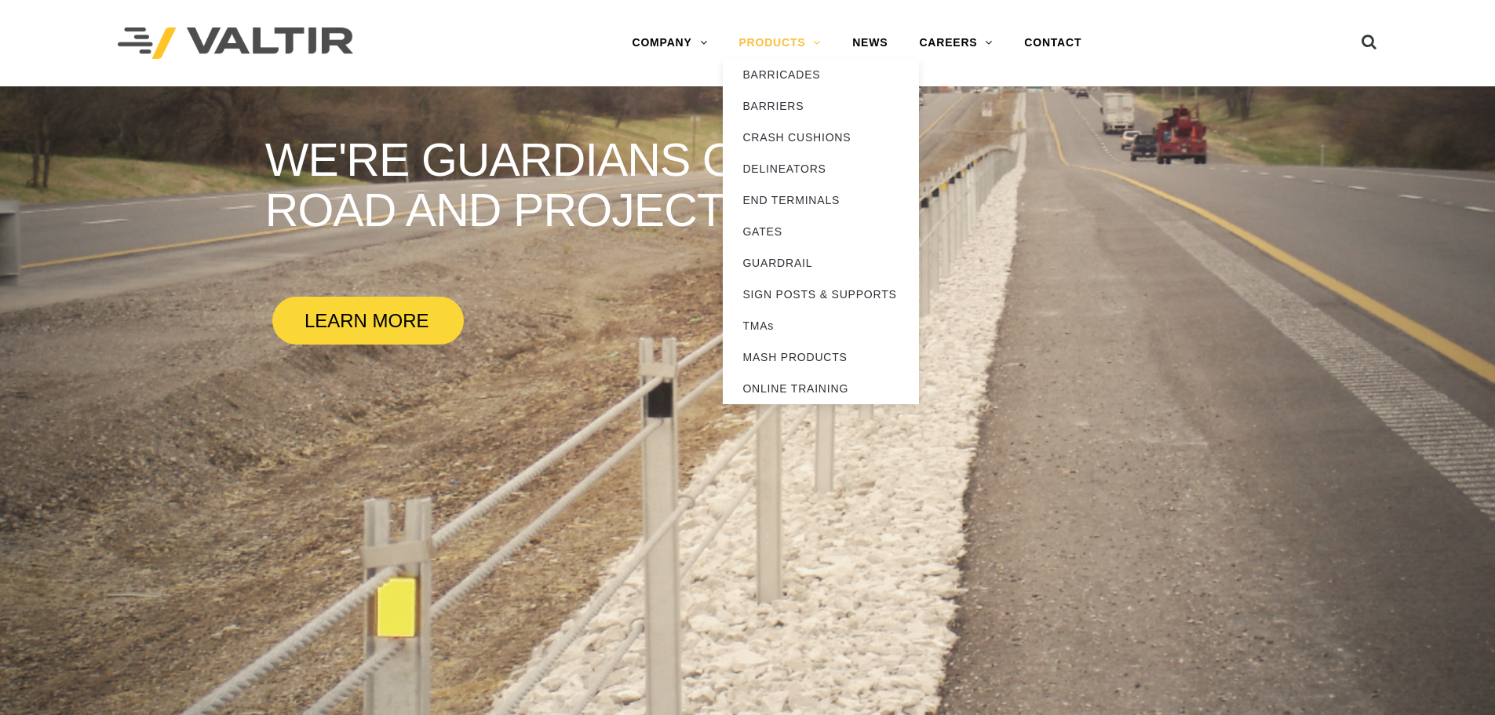
click at [771, 44] on link "PRODUCTS" at bounding box center [780, 42] width 114 height 31
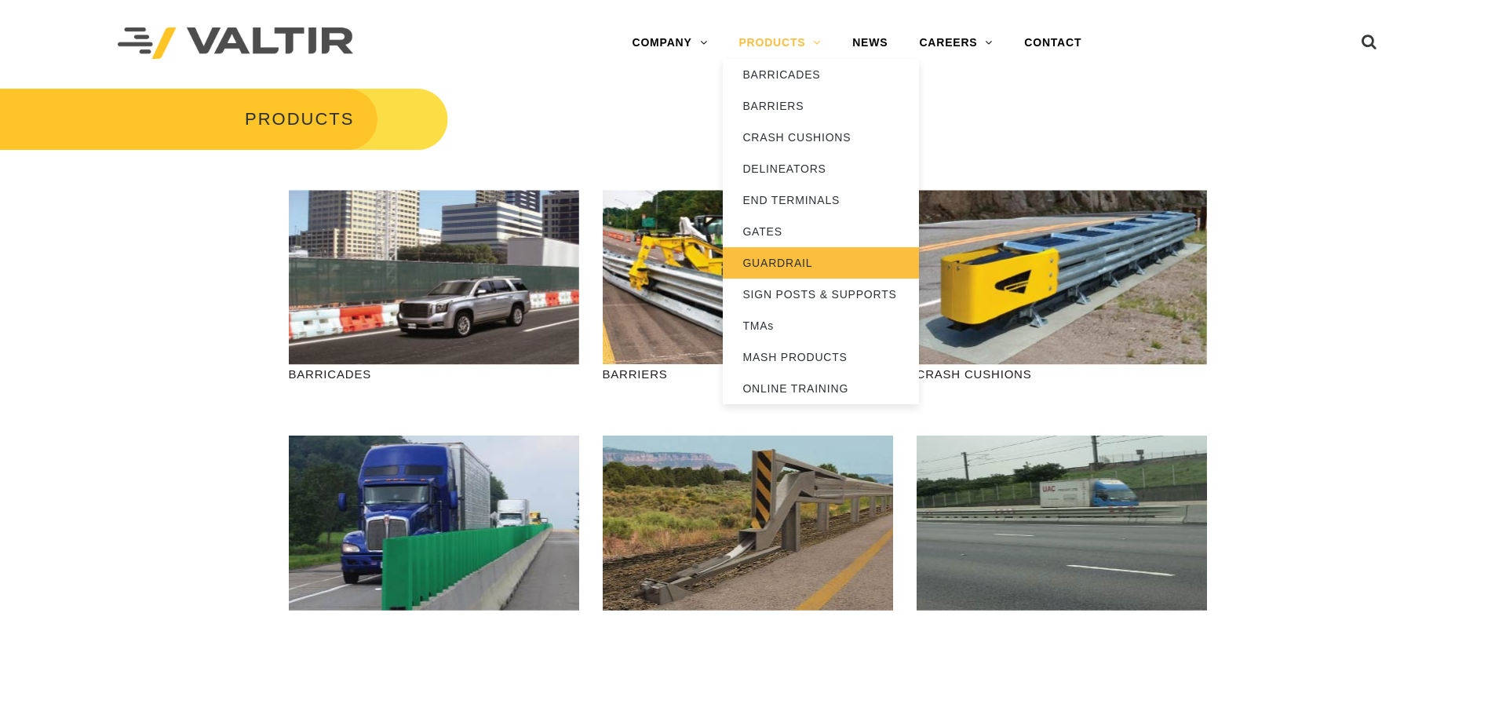
click at [763, 256] on link "GUARDRAIL" at bounding box center [821, 262] width 196 height 31
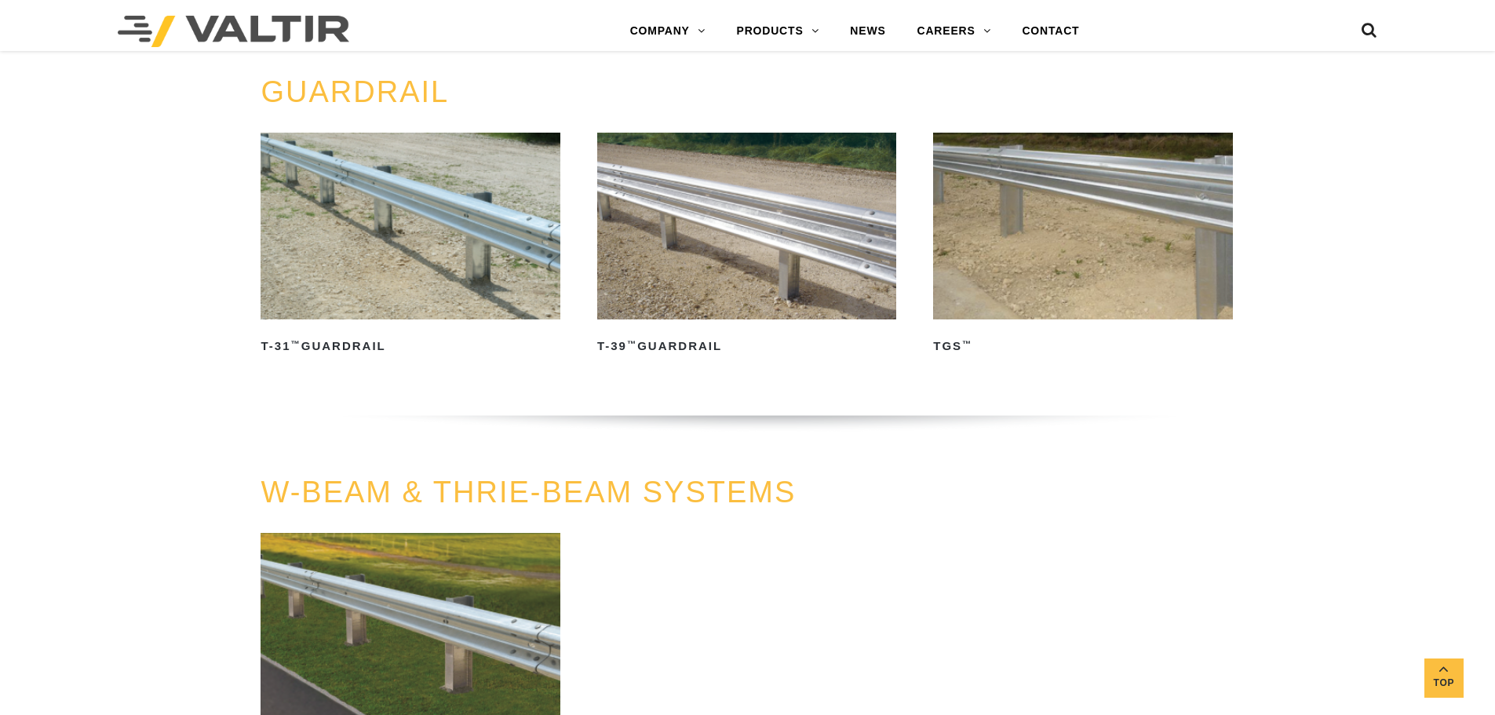
scroll to position [794, 0]
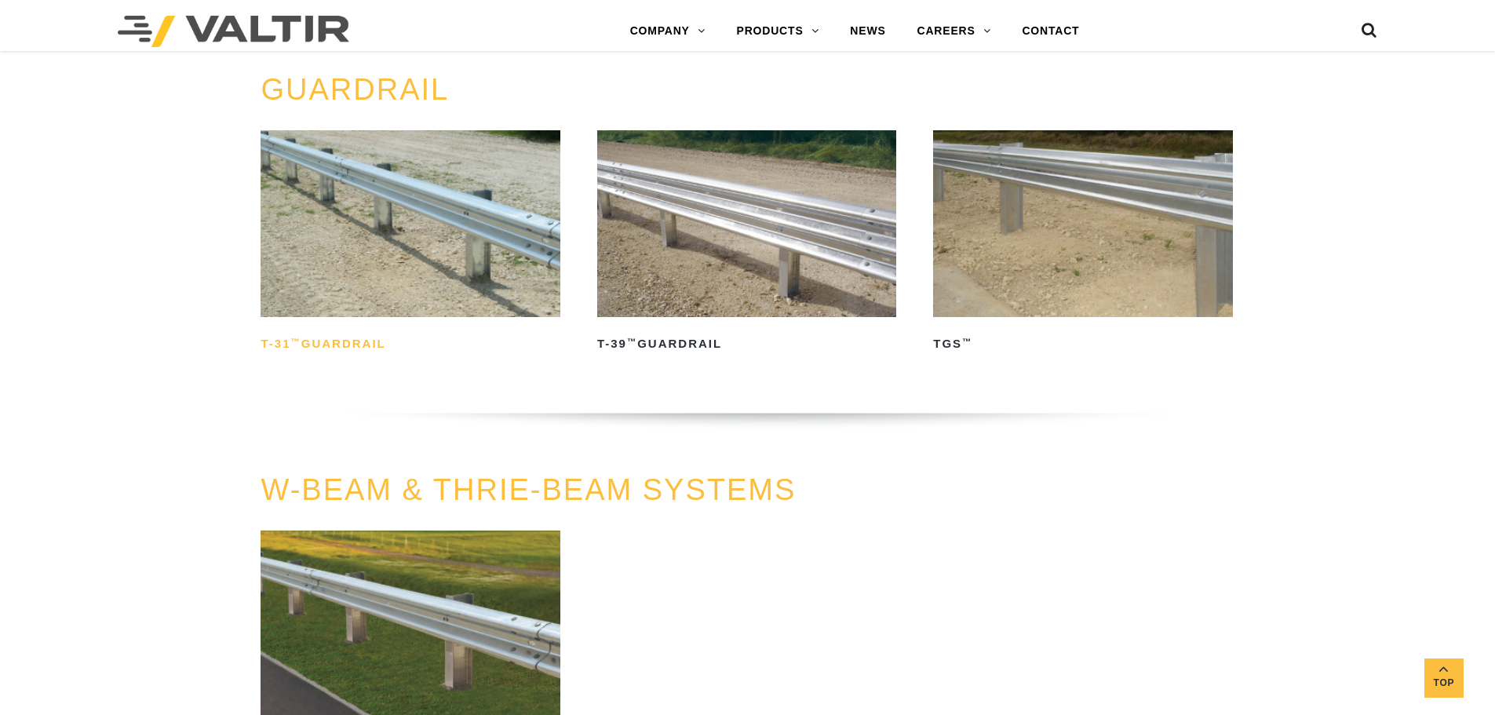
click at [352, 347] on h2 "T-31 ™ Guardrail" at bounding box center [410, 343] width 299 height 25
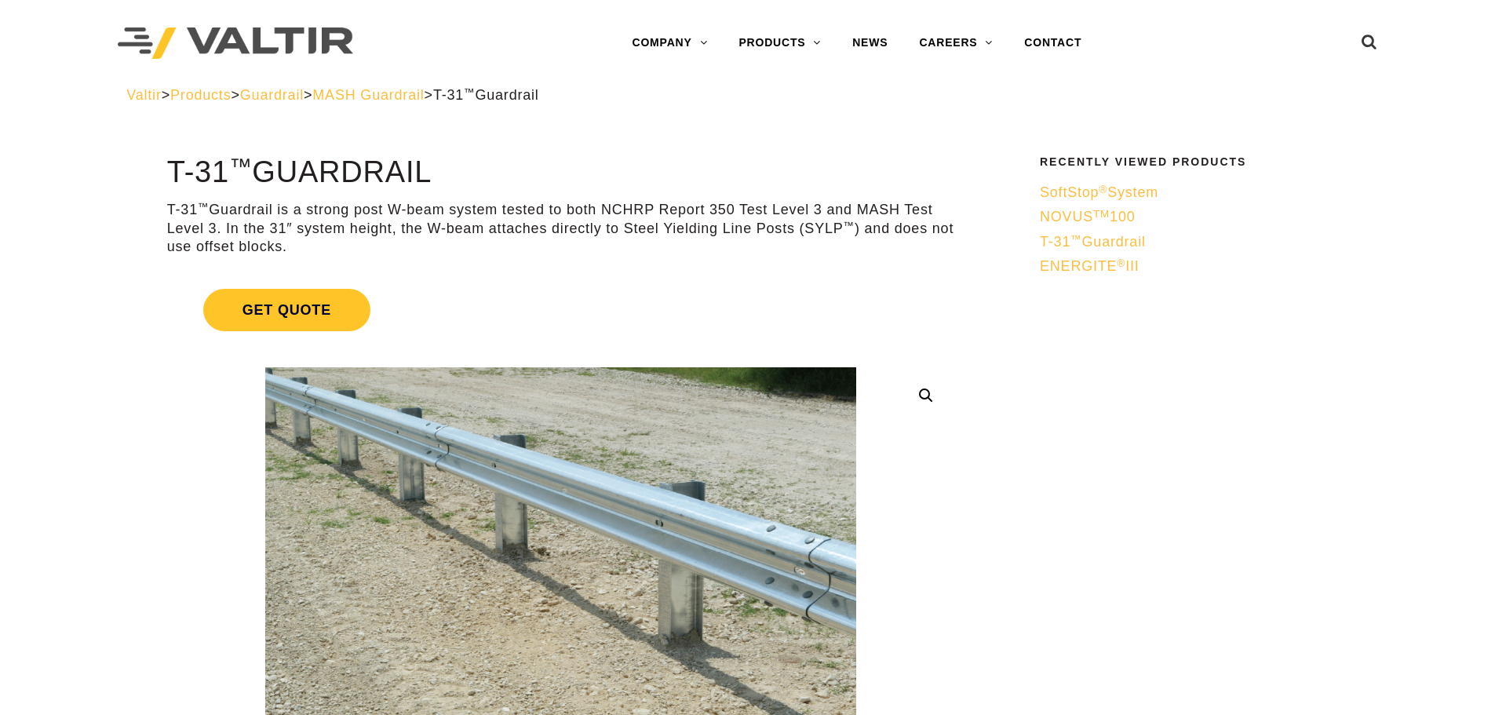
drag, startPoint x: 468, startPoint y: 160, endPoint x: 169, endPoint y: 157, distance: 299.8
click at [169, 157] on h1 "T-31 ™ Guardrail" at bounding box center [560, 172] width 787 height 33
copy h1 "T-31 ™ Guardrail"
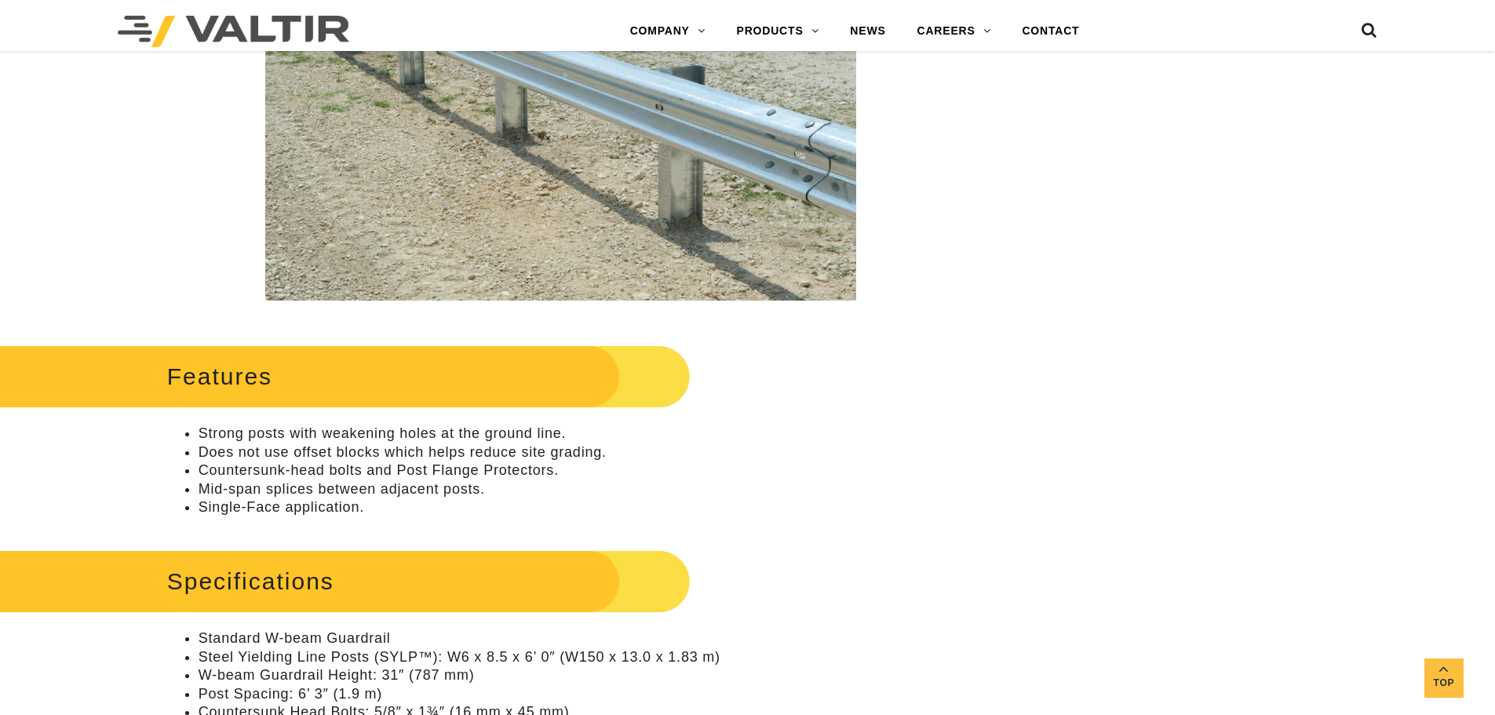
scroll to position [424, 0]
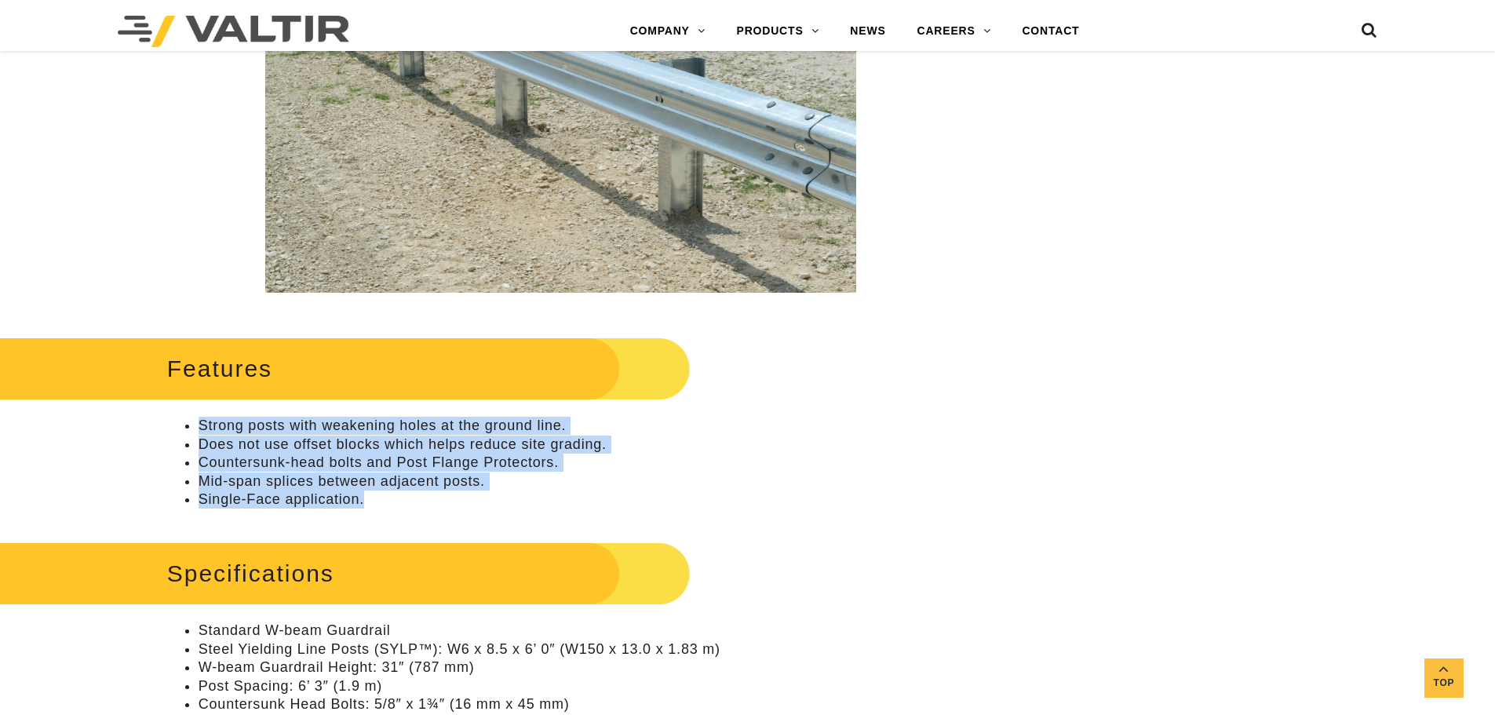
drag, startPoint x: 199, startPoint y: 425, endPoint x: 365, endPoint y: 500, distance: 182.3
click at [365, 500] on ul "Strong posts with weakening holes at the ground line. Does not use offset block…" at bounding box center [560, 463] width 787 height 92
copy ul "Strong posts with weakening holes at the ground line. Does not use offset block…"
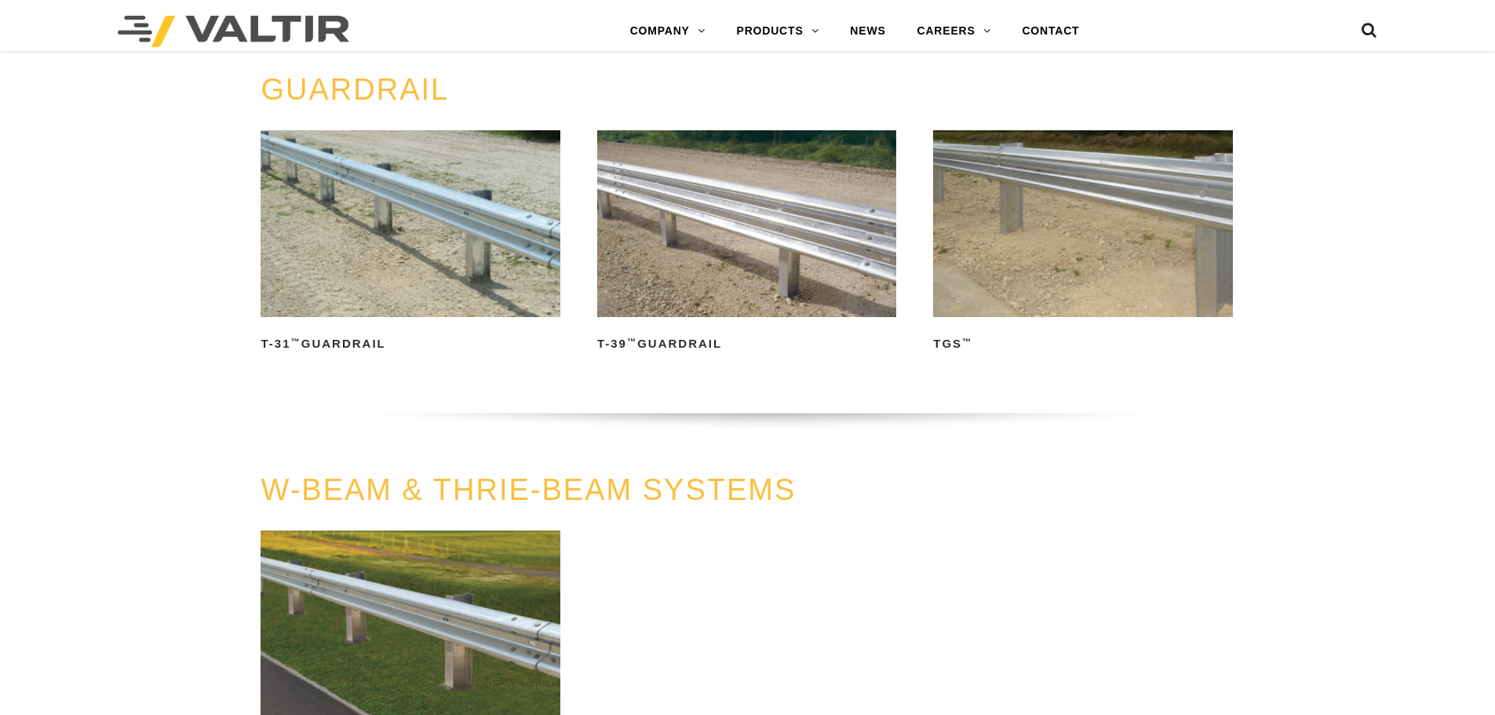
click at [730, 251] on img at bounding box center [746, 223] width 299 height 187
click at [1044, 256] on img at bounding box center [1082, 223] width 299 height 187
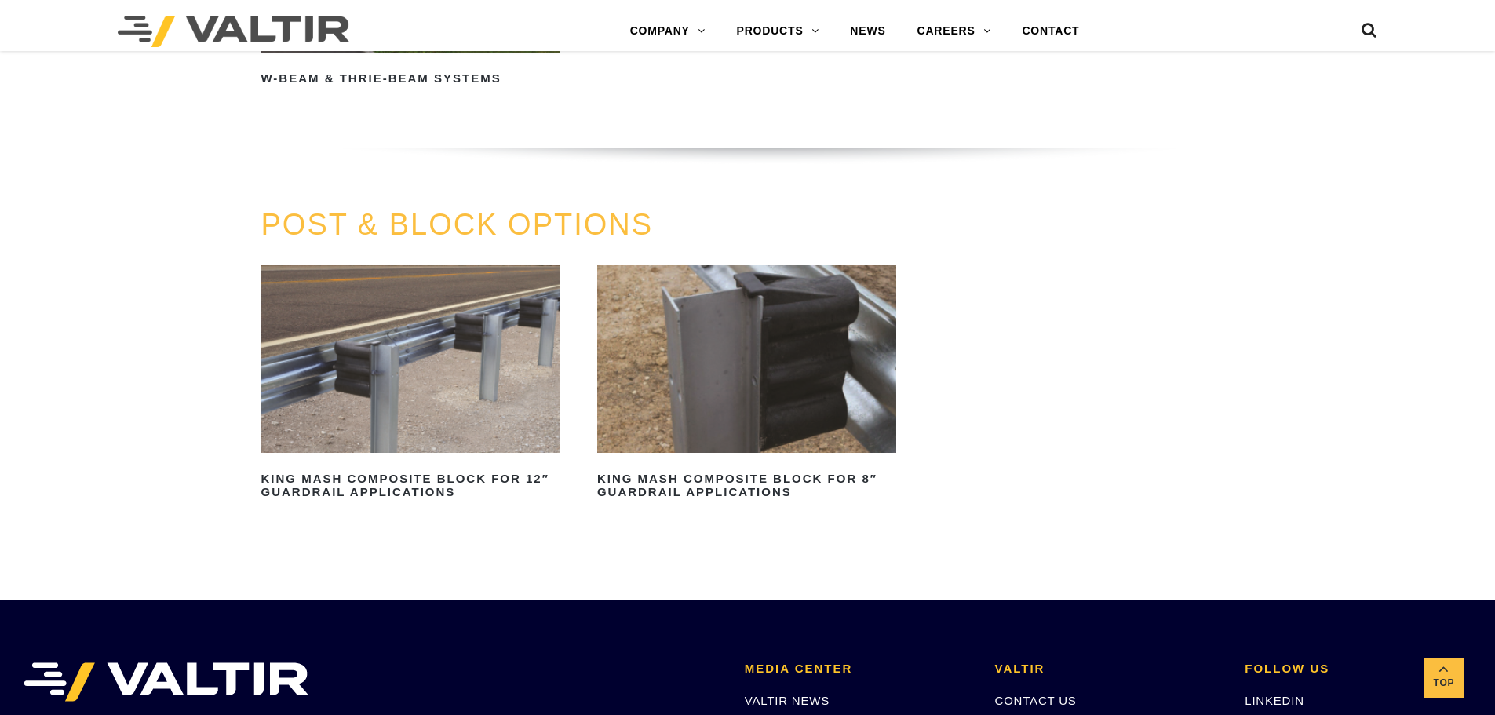
scroll to position [1213, 0]
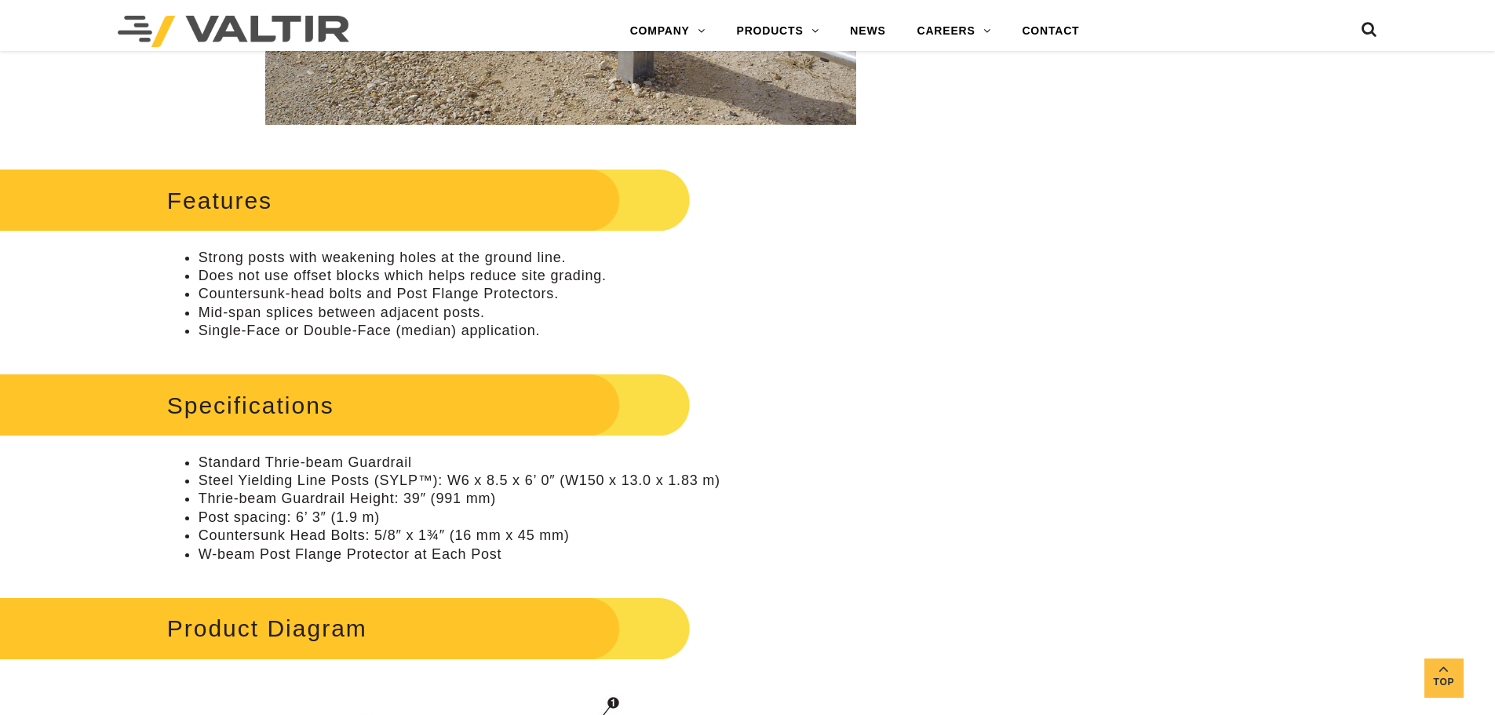
scroll to position [581, 0]
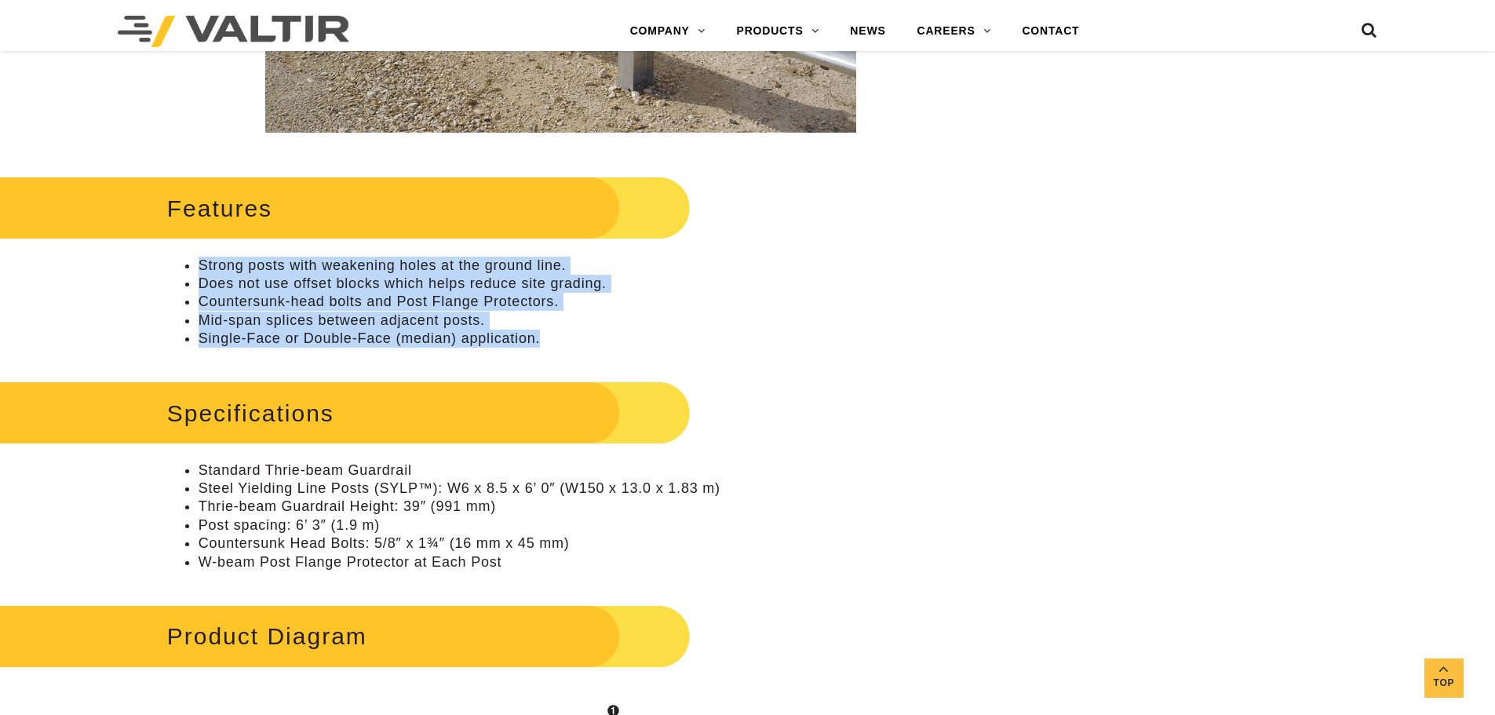
drag, startPoint x: 493, startPoint y: 341, endPoint x: 201, endPoint y: 261, distance: 302.7
click at [201, 261] on ul "Strong posts with weakening holes at the ground line. Does not use offset block…" at bounding box center [560, 303] width 787 height 92
copy ul "Strong posts with weakening holes at the ground line. Does not use offset block…"
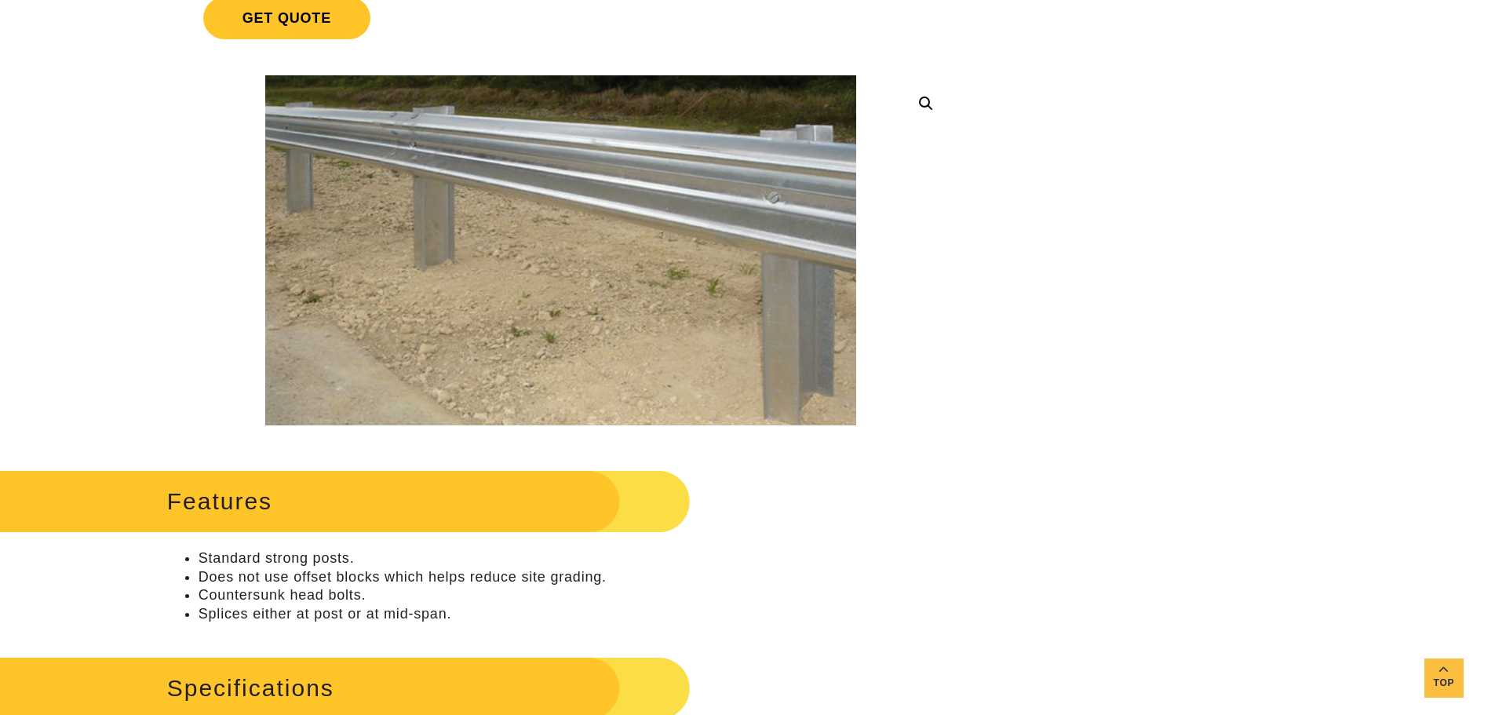
scroll to position [386, 0]
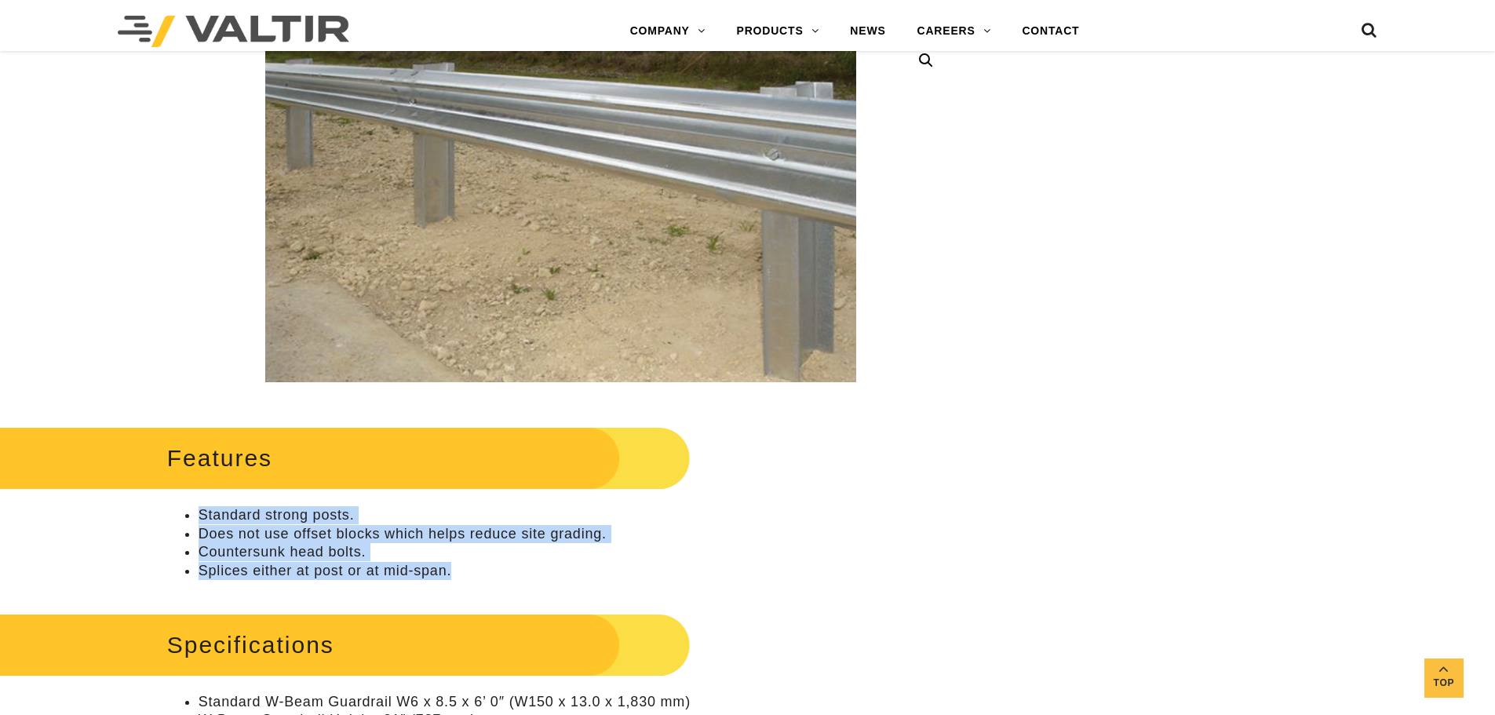
drag, startPoint x: 458, startPoint y: 574, endPoint x: 202, endPoint y: 512, distance: 263.2
click at [202, 512] on ul "Standard strong posts. Does not use offset blocks which helps reduce site gradi…" at bounding box center [560, 543] width 787 height 74
copy ul "Standard strong posts. Does not use offset blocks which helps reduce site gradi…"
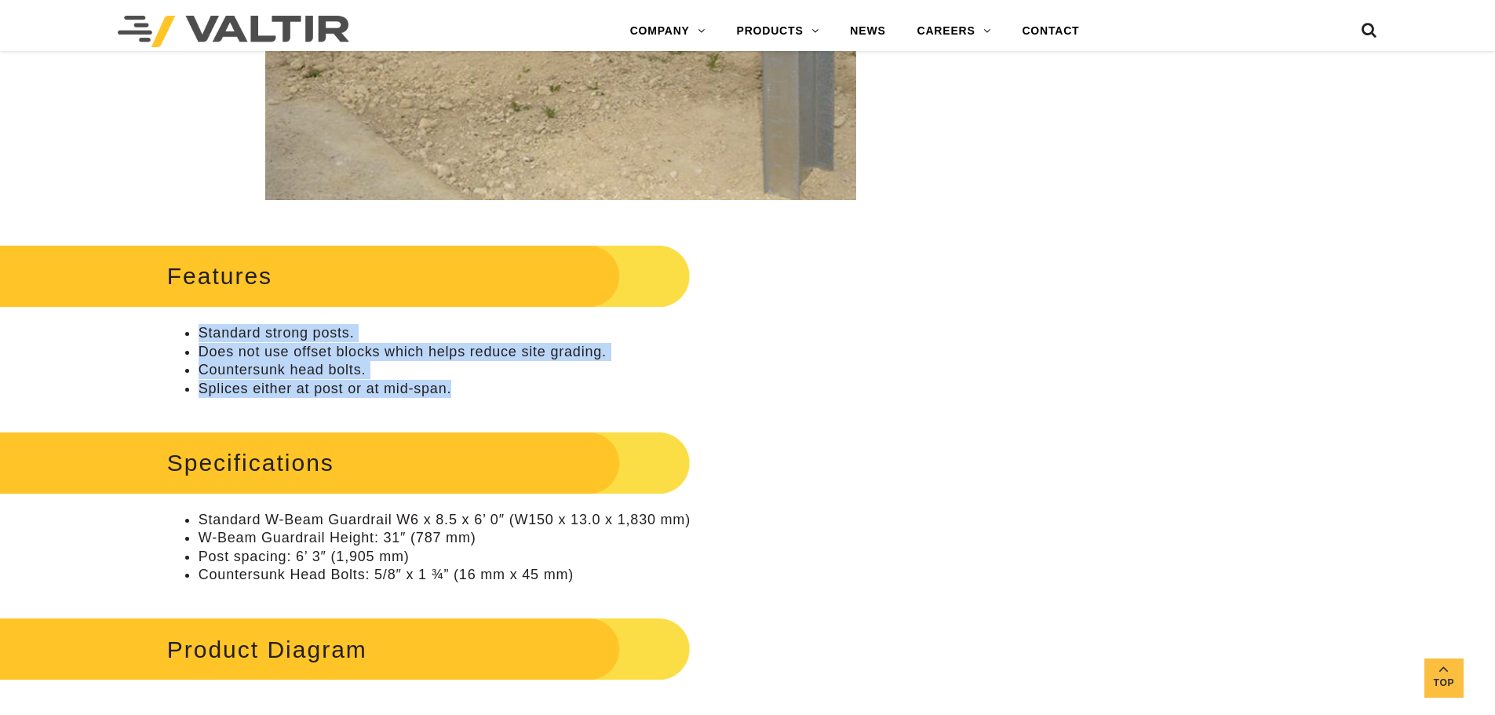
scroll to position [577, 0]
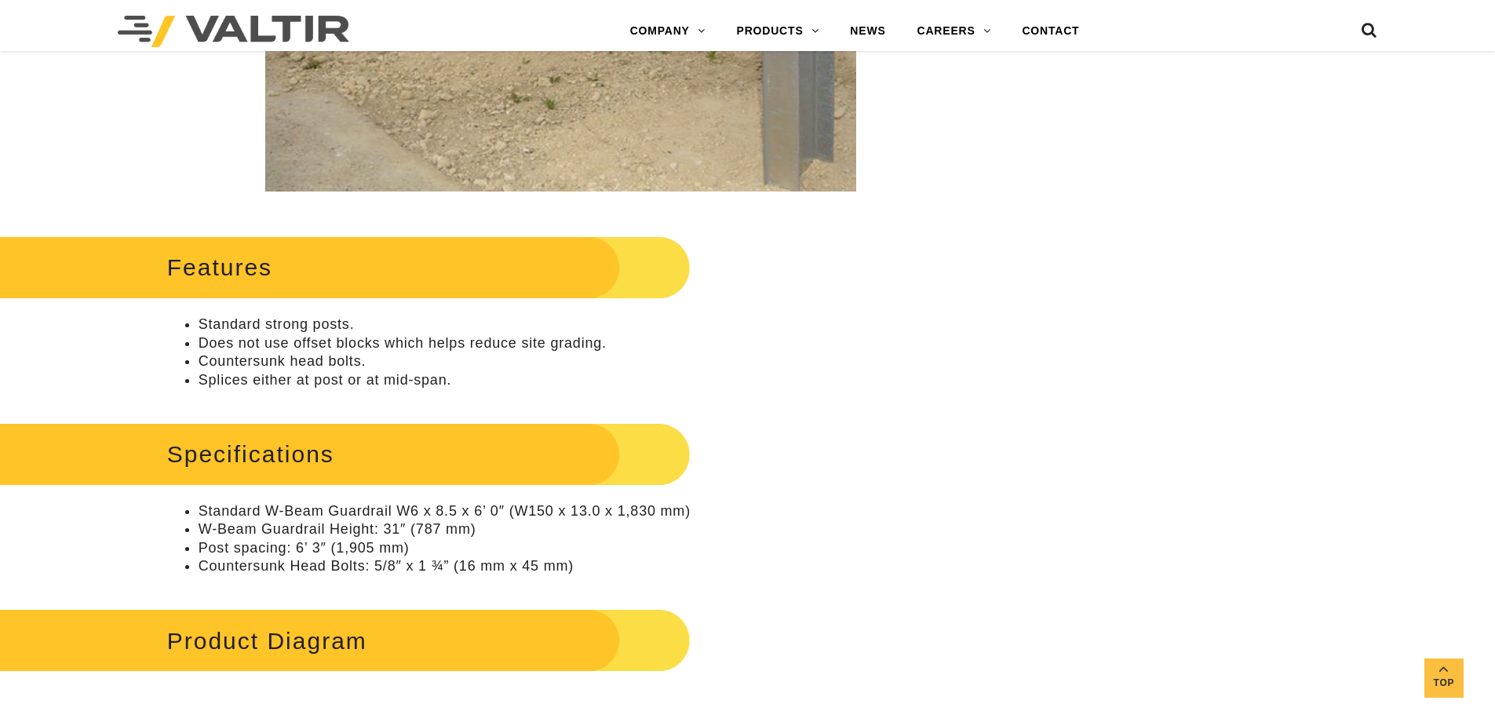
click at [716, 504] on li "Standard W-Beam Guardrail W6 x 8.5 x 6’ 0″ (W150 x 13.0 x 1,830 mm)" at bounding box center [577, 511] width 756 height 18
drag, startPoint x: 262, startPoint y: 511, endPoint x: 392, endPoint y: 508, distance: 130.3
click at [392, 508] on li "Standard W-Beam Guardrail W6 x 8.5 x 6’ 0″ (W150 x 13.0 x 1,830 mm)" at bounding box center [577, 511] width 756 height 18
copy li "W-Beam Guardrail"
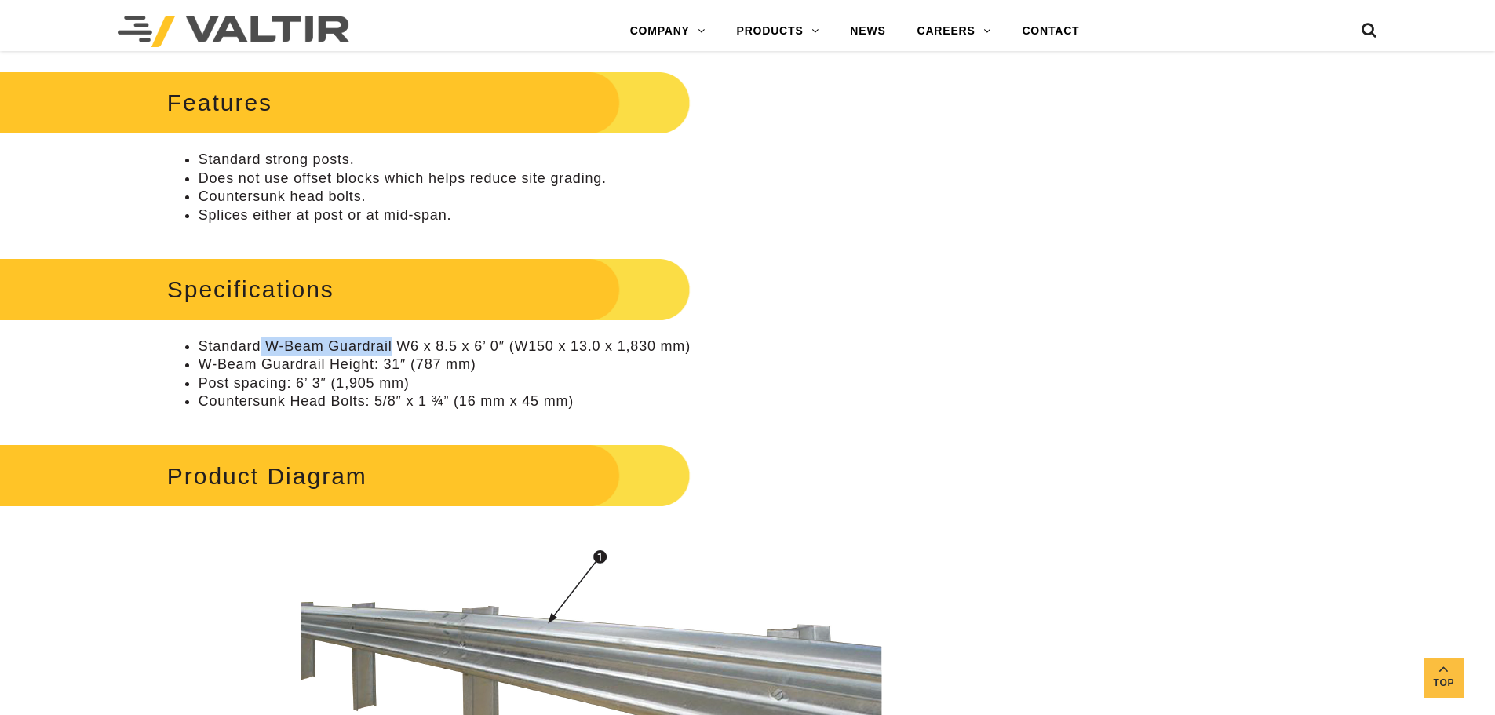
scroll to position [750, 0]
